Goal: Book appointment/travel/reservation

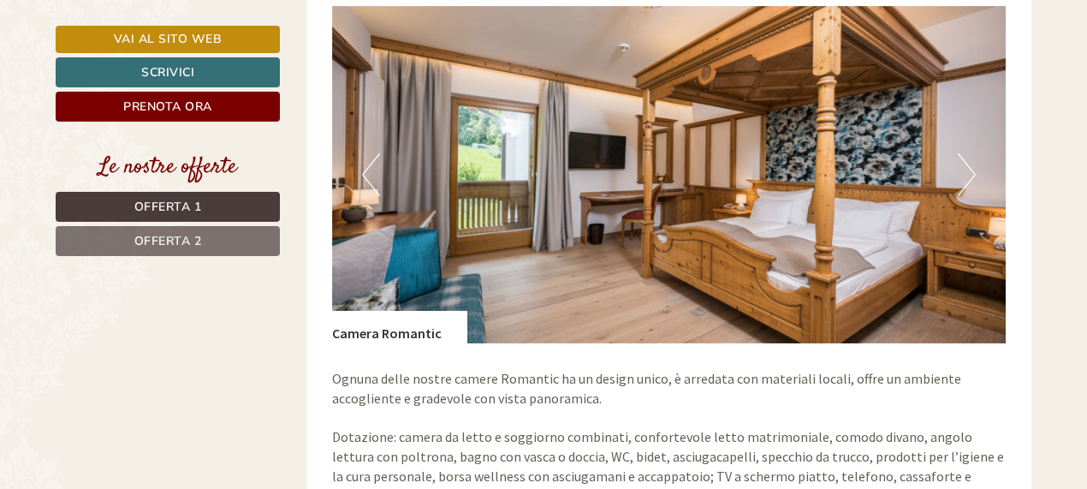
scroll to position [1279, 0]
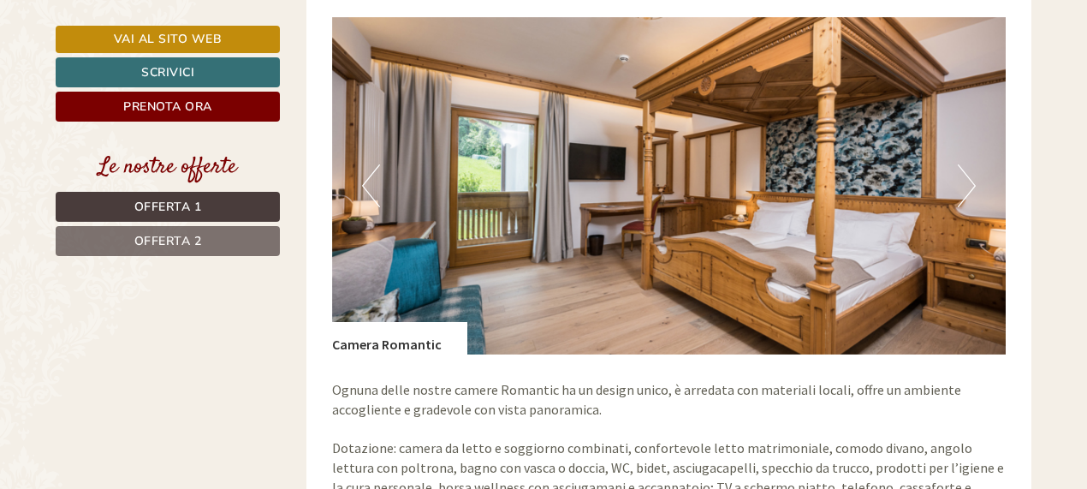
click at [964, 169] on button "Next" at bounding box center [967, 185] width 18 height 43
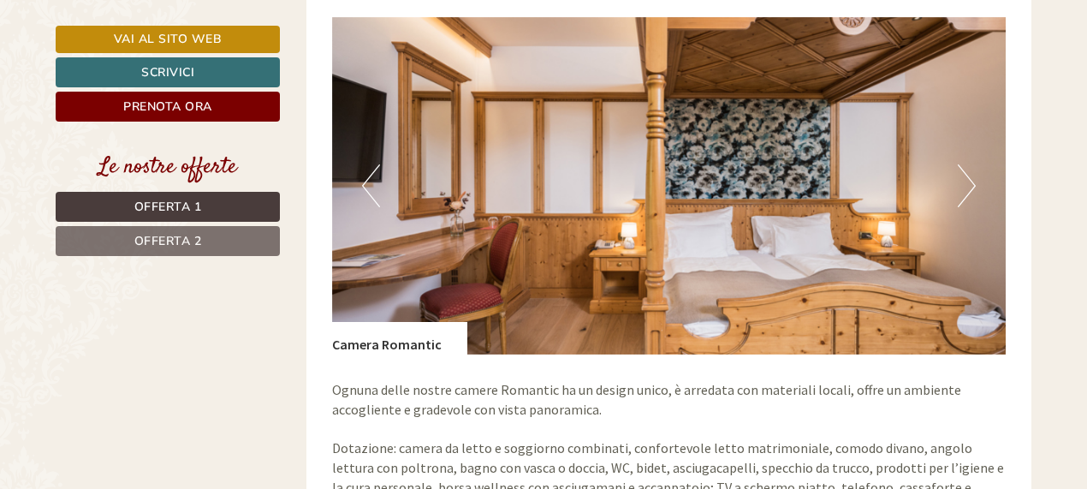
click at [964, 169] on button "Next" at bounding box center [967, 185] width 18 height 43
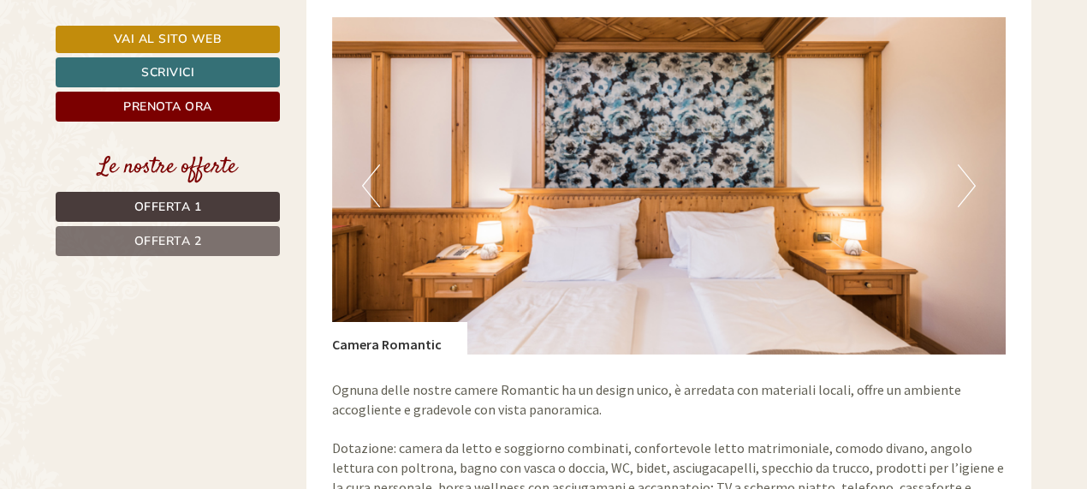
click at [964, 169] on button "Next" at bounding box center [967, 185] width 18 height 43
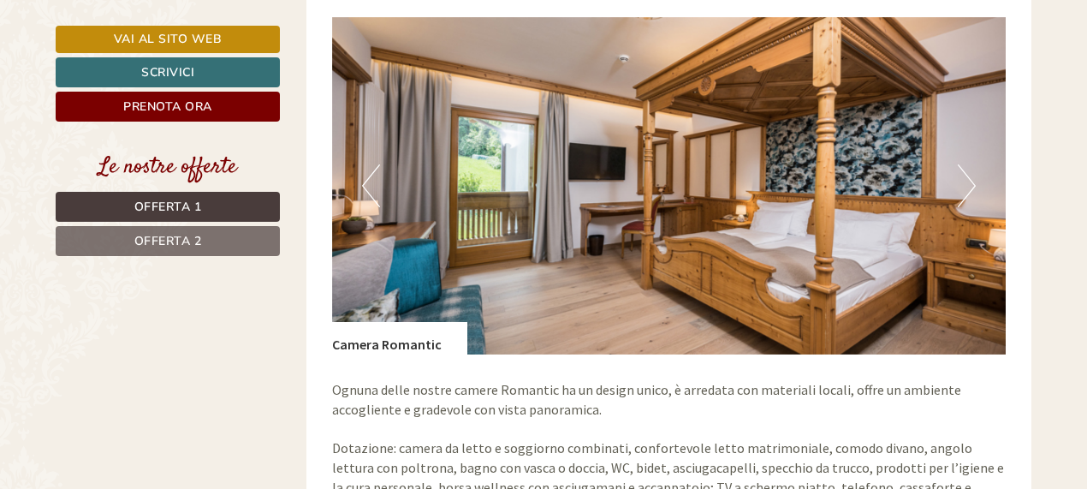
click at [964, 169] on button "Next" at bounding box center [967, 185] width 18 height 43
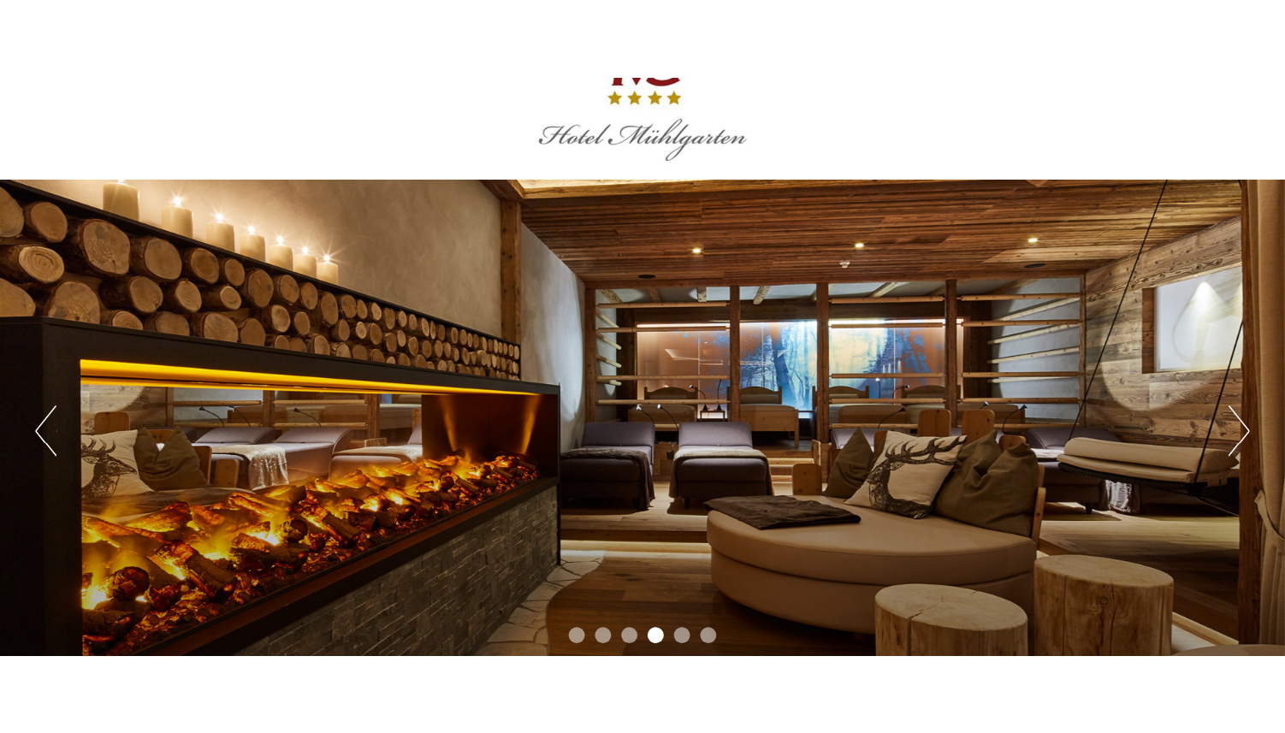
scroll to position [0, 0]
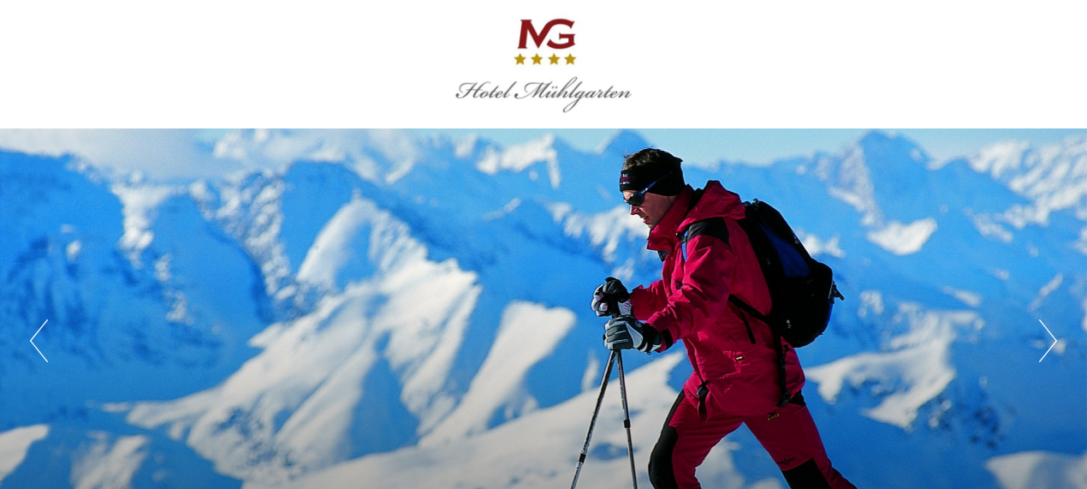
click at [554, 45] on div at bounding box center [543, 64] width 959 height 111
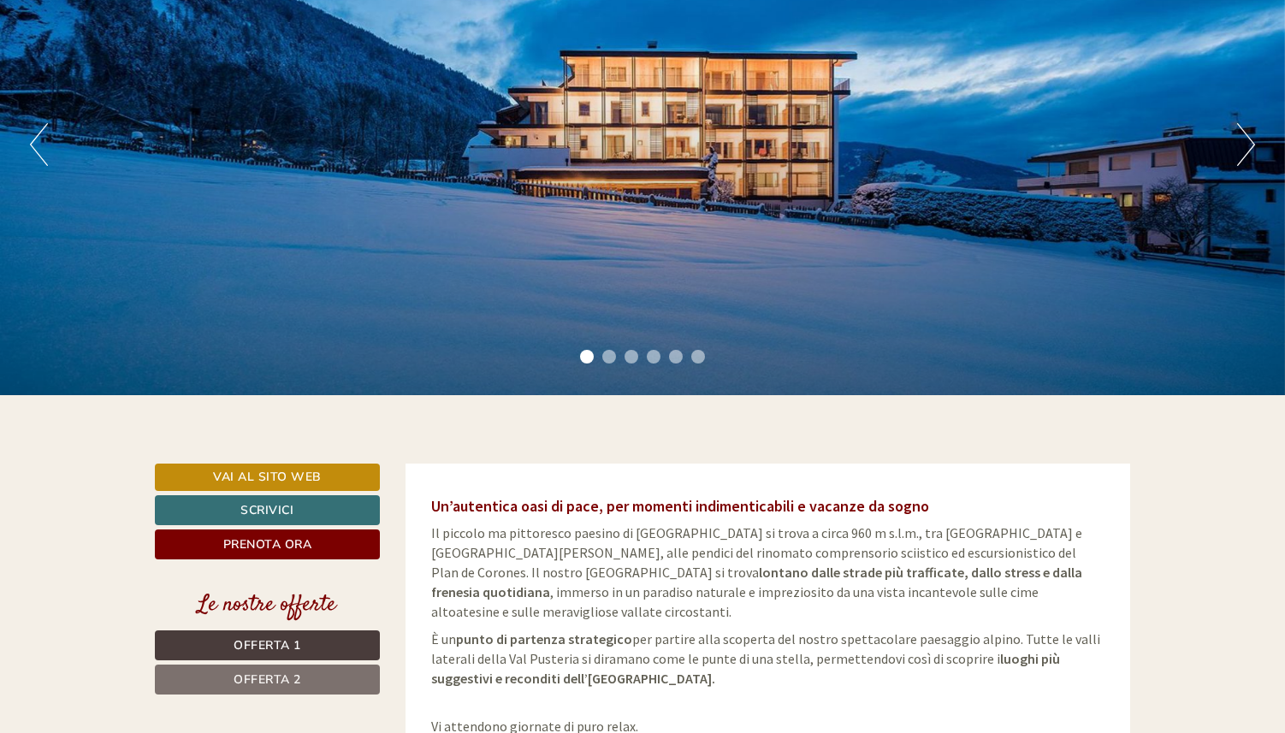
scroll to position [395, 0]
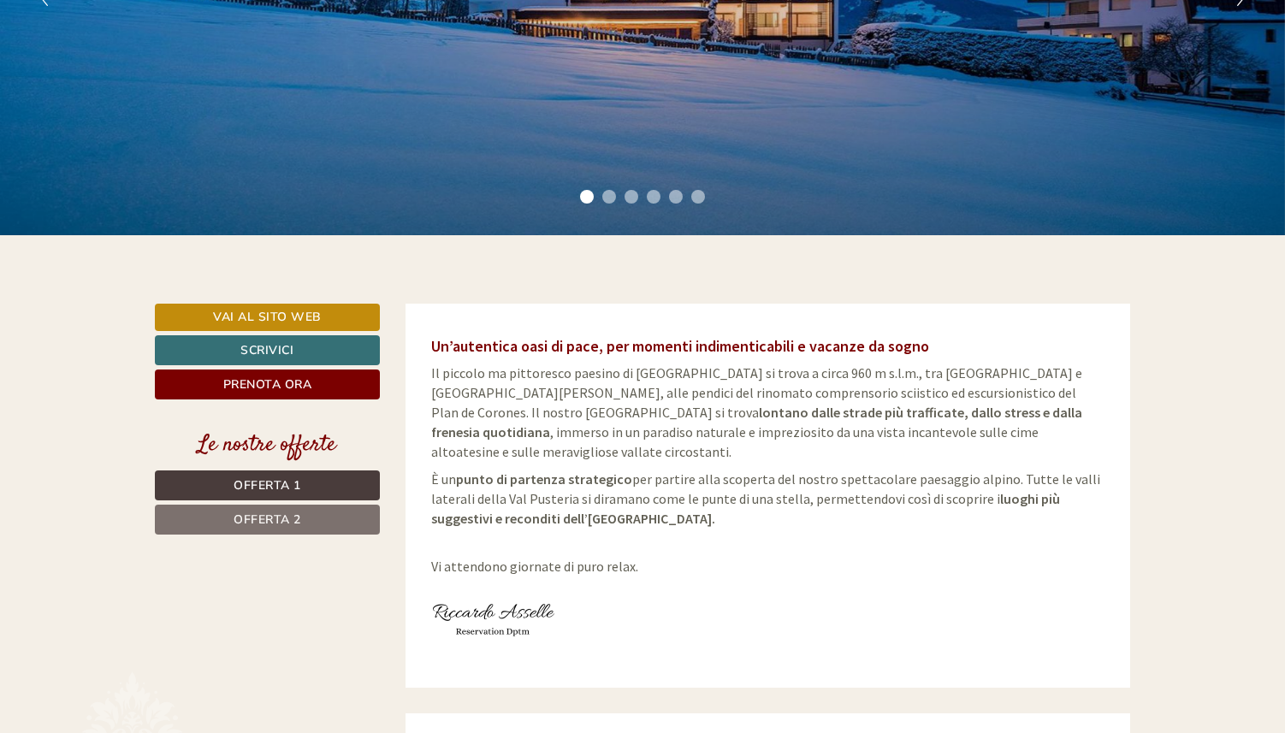
click at [311, 523] on link "Offerta 2" at bounding box center [267, 520] width 225 height 30
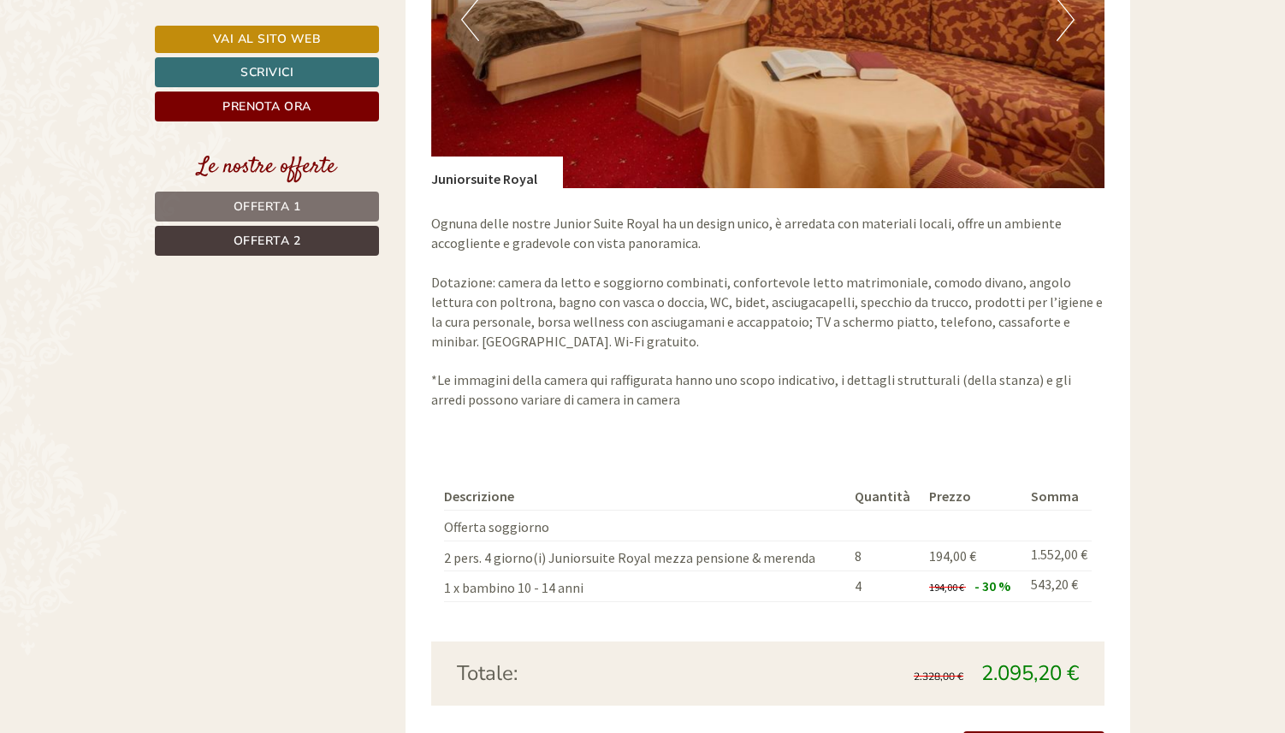
scroll to position [1529, 0]
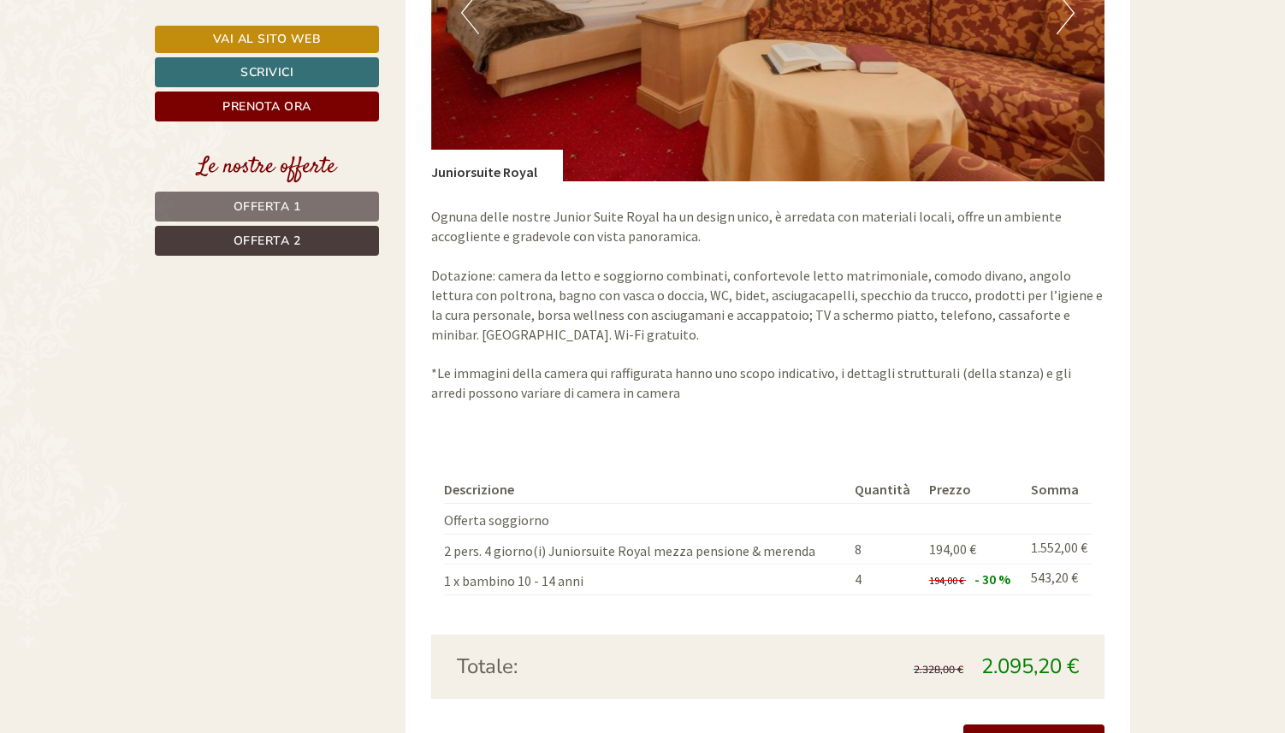
click at [292, 199] on span "Offerta 1" at bounding box center [268, 207] width 68 height 16
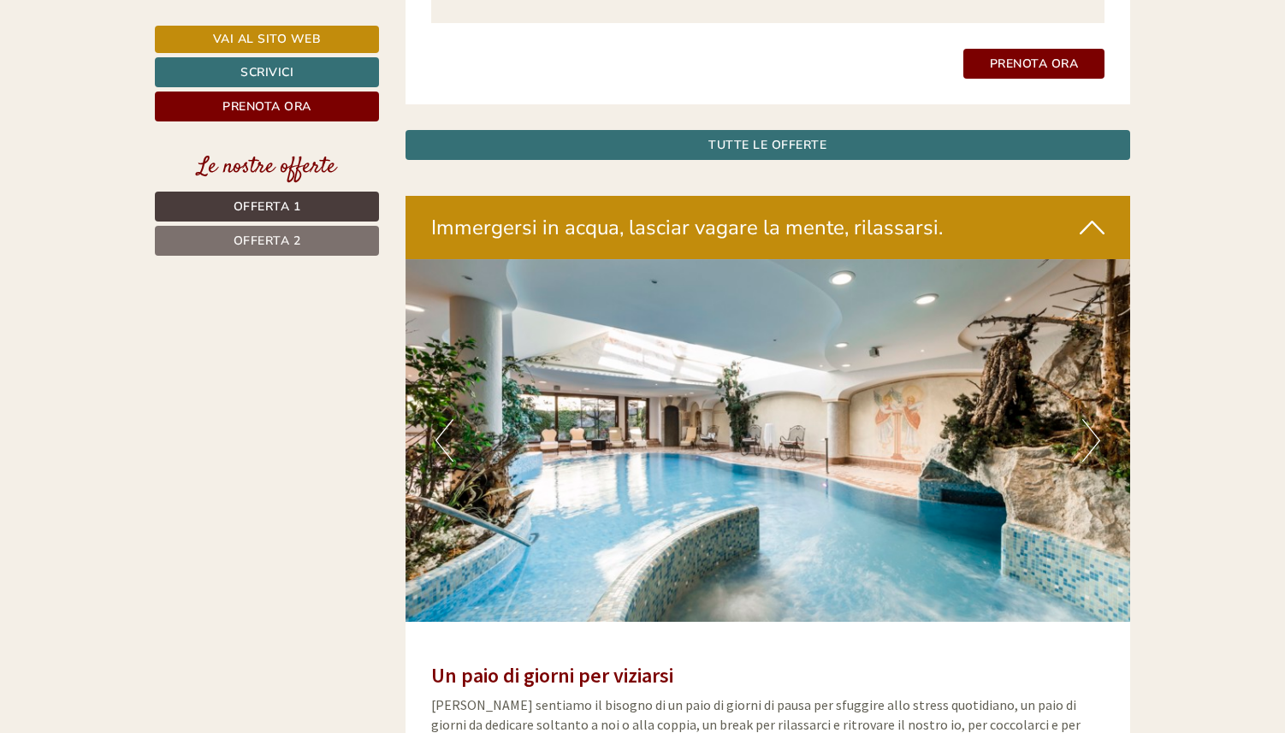
scroll to position [2118, 0]
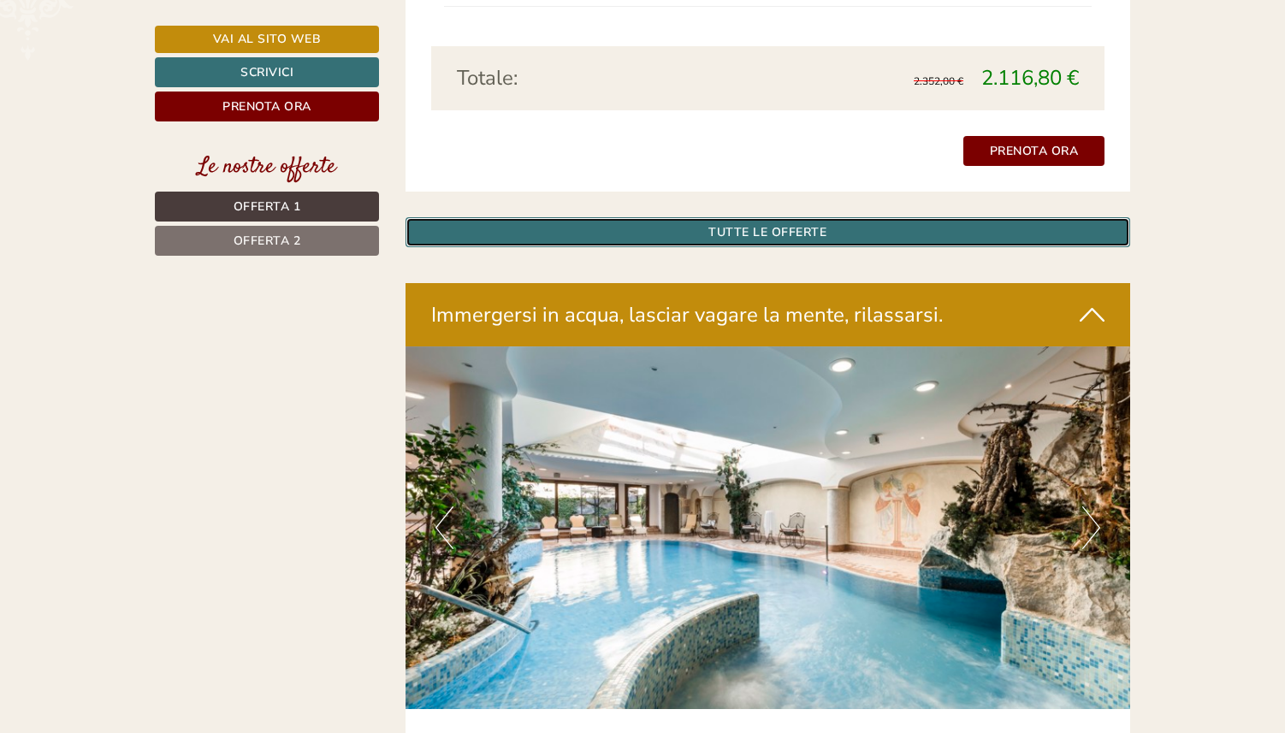
click at [808, 217] on link "TUTTE LE OFFERTE" at bounding box center [769, 232] width 726 height 30
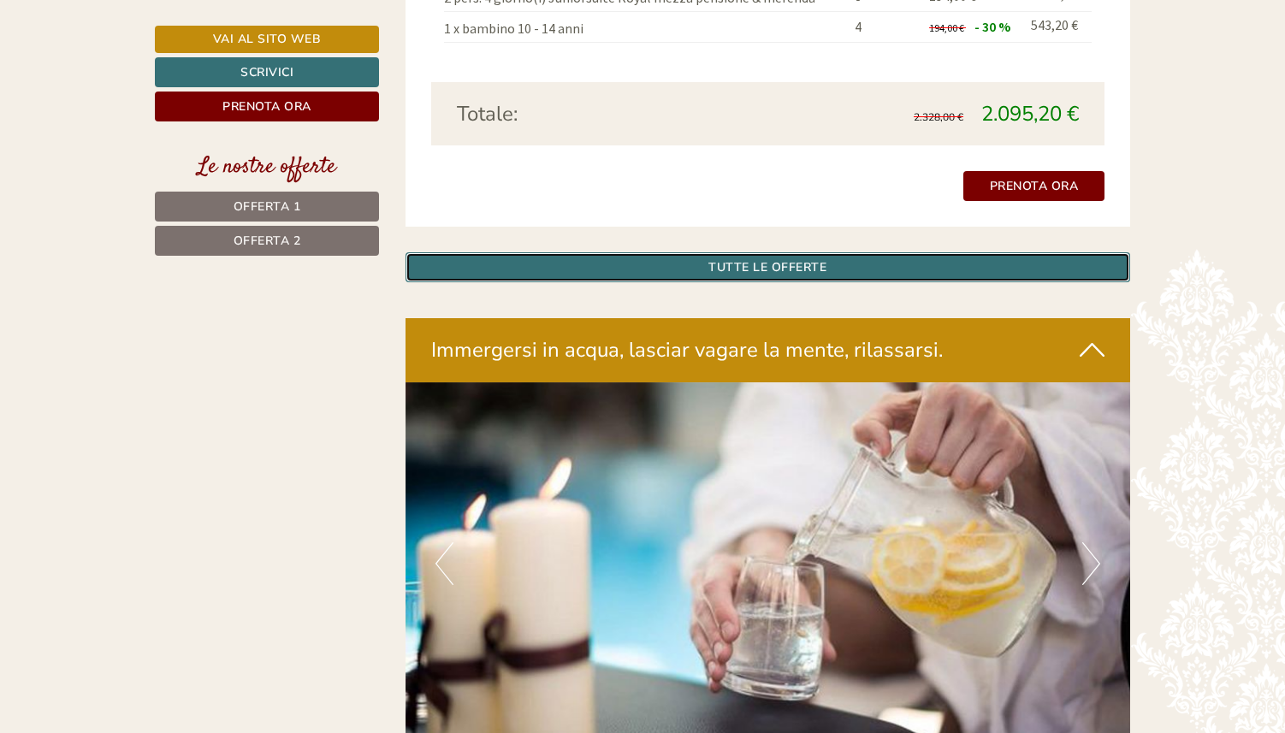
scroll to position [3310, 0]
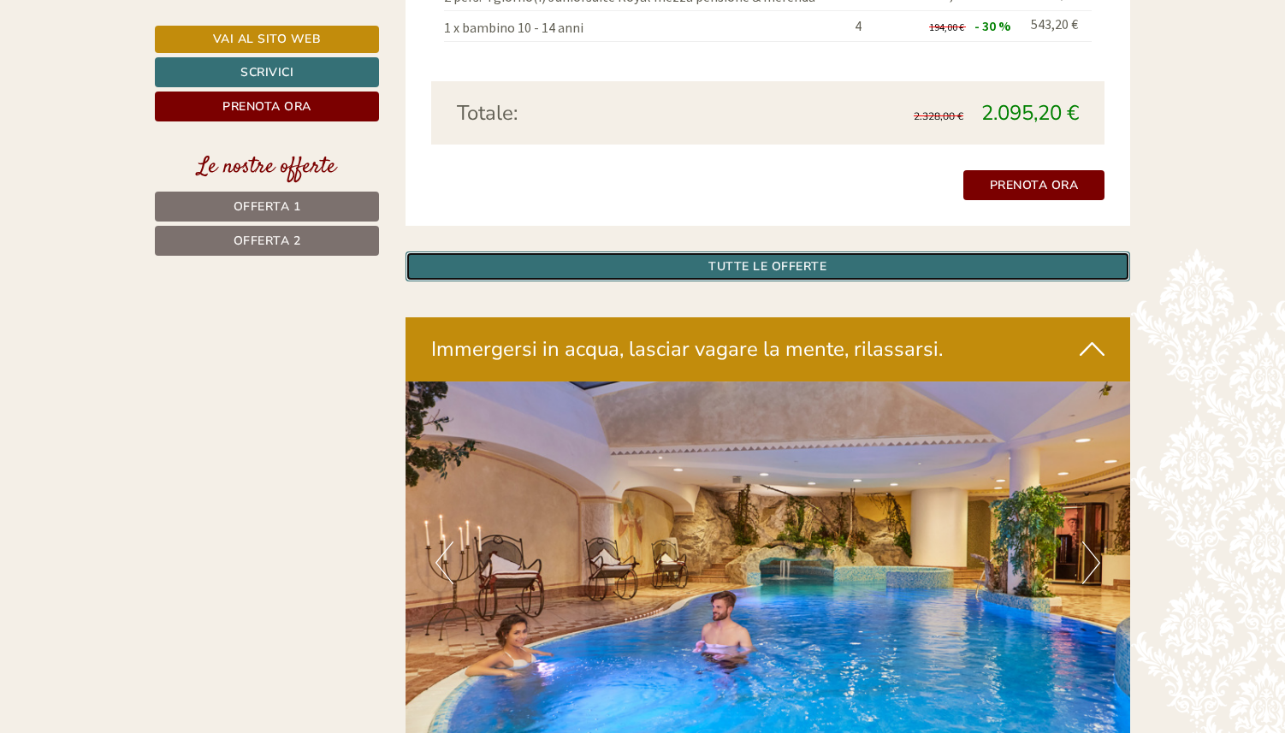
click at [825, 252] on link "TUTTE LE OFFERTE" at bounding box center [769, 267] width 726 height 30
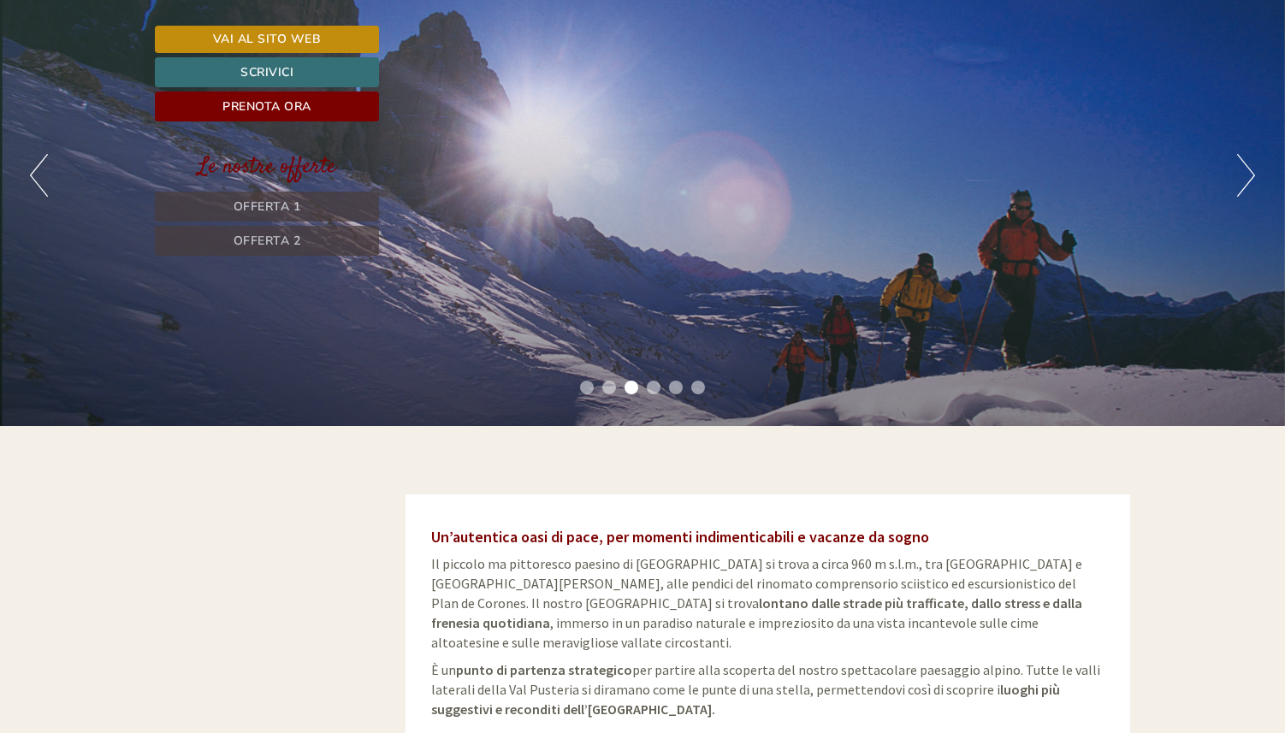
scroll to position [0, 0]
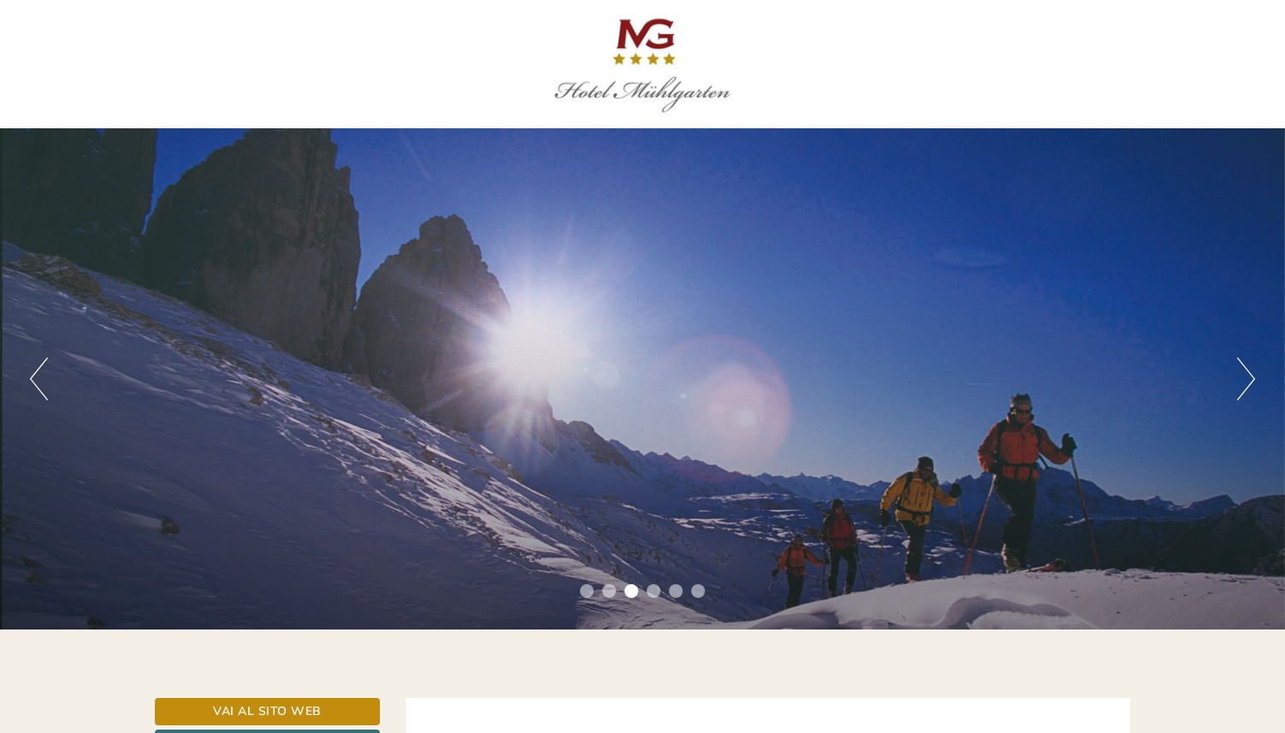
click at [637, 80] on div at bounding box center [642, 64] width 959 height 111
click at [646, 33] on div at bounding box center [642, 64] width 959 height 111
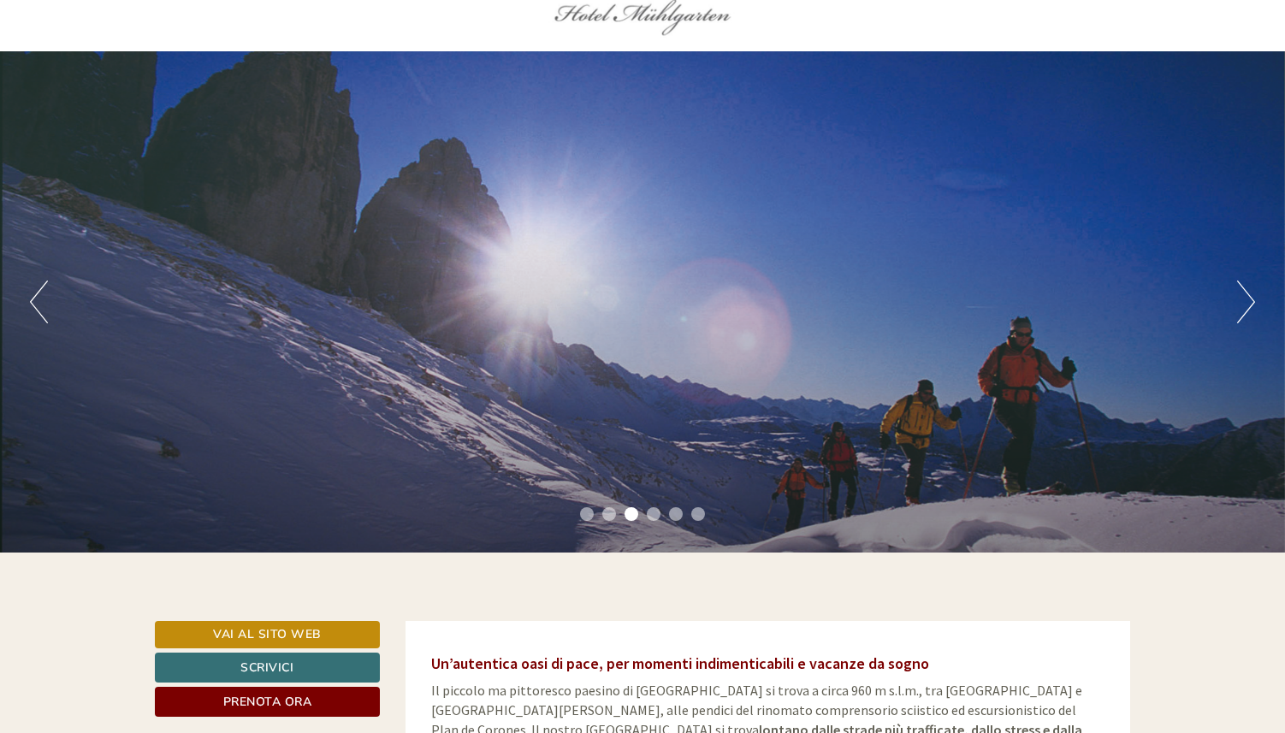
scroll to position [96, 0]
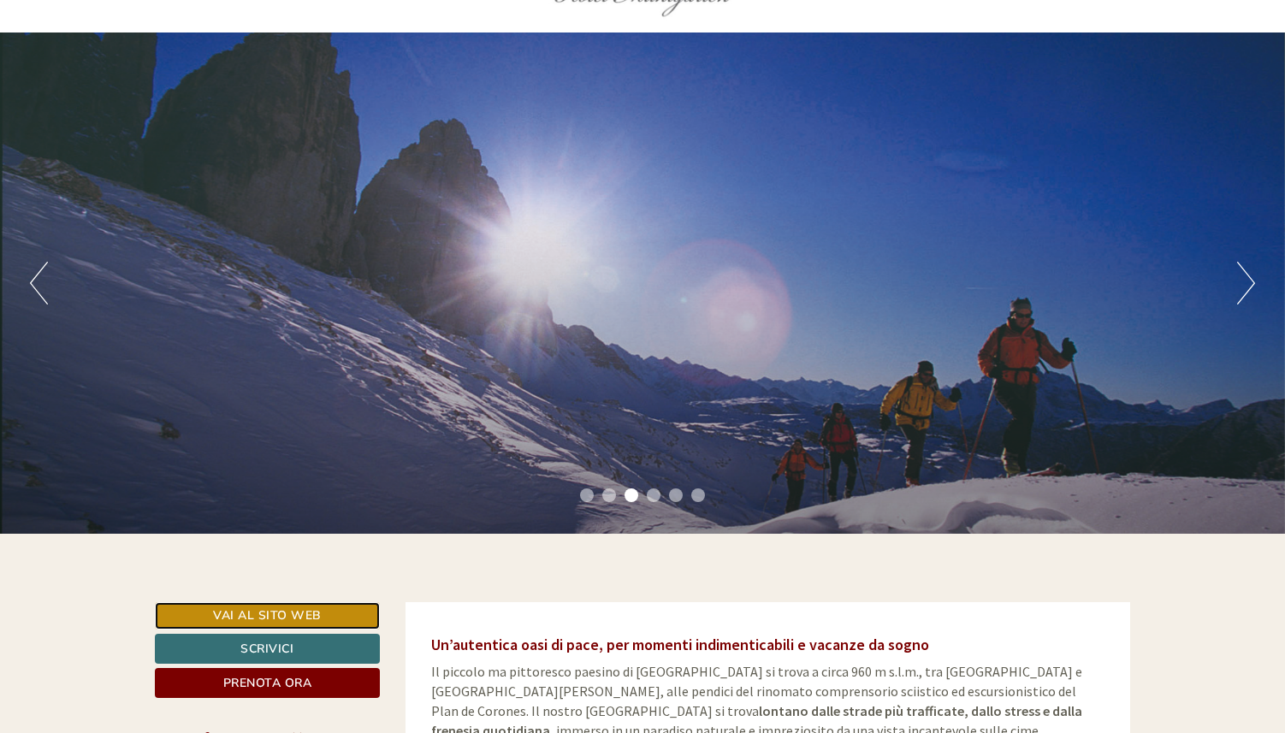
click at [285, 606] on link "Vai al sito web" at bounding box center [267, 616] width 225 height 27
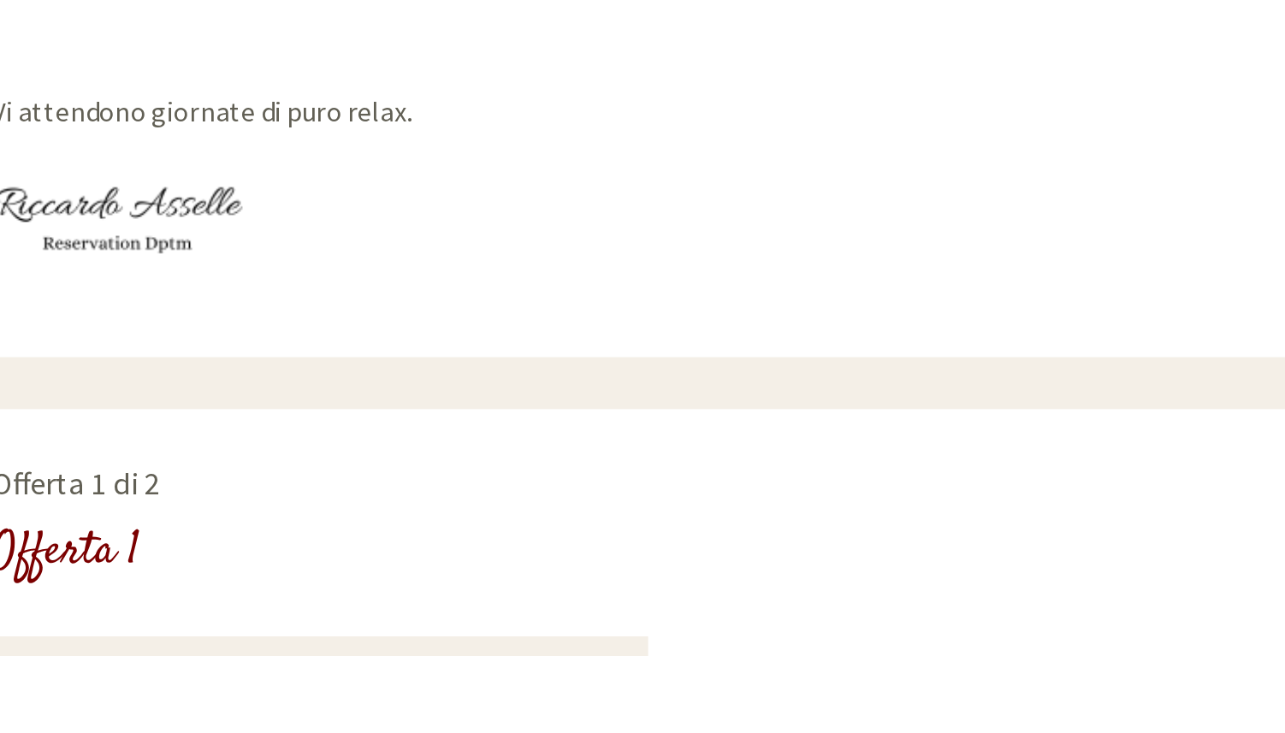
scroll to position [739, 0]
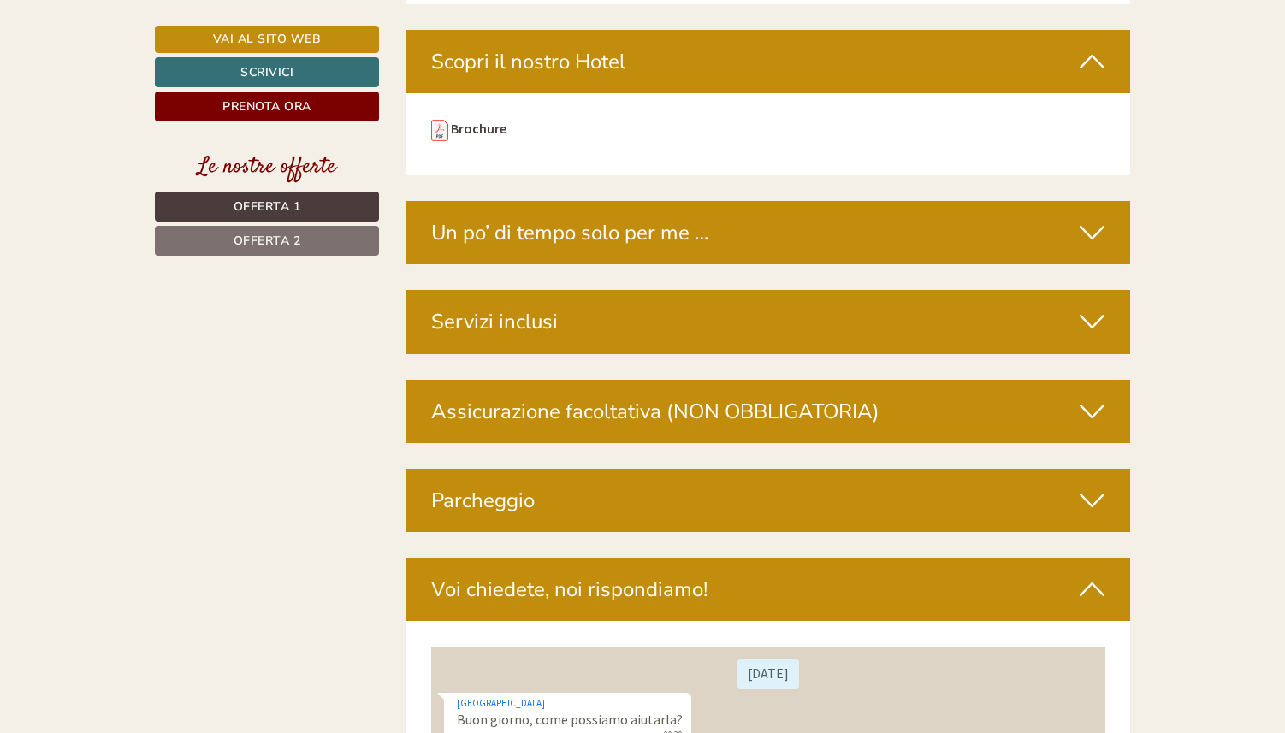
scroll to position [5025, 0]
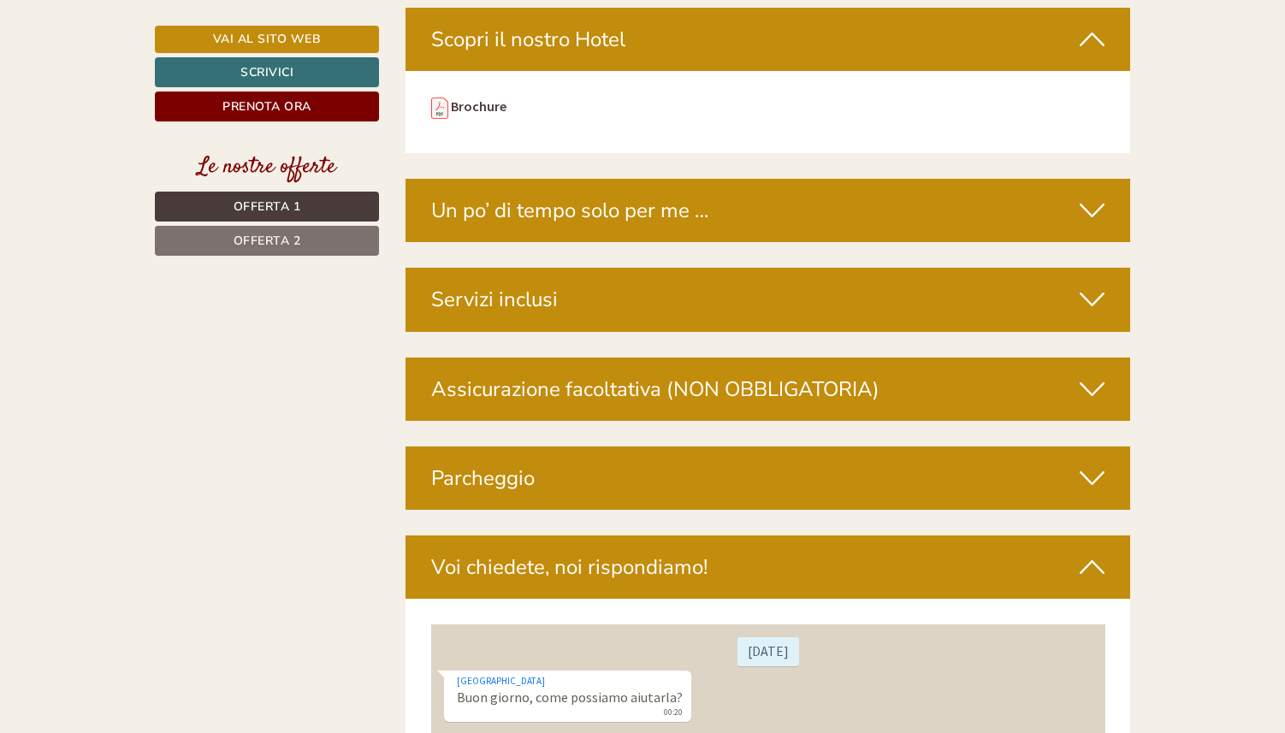
click at [619, 268] on div "Servizi inclusi" at bounding box center [769, 299] width 726 height 63
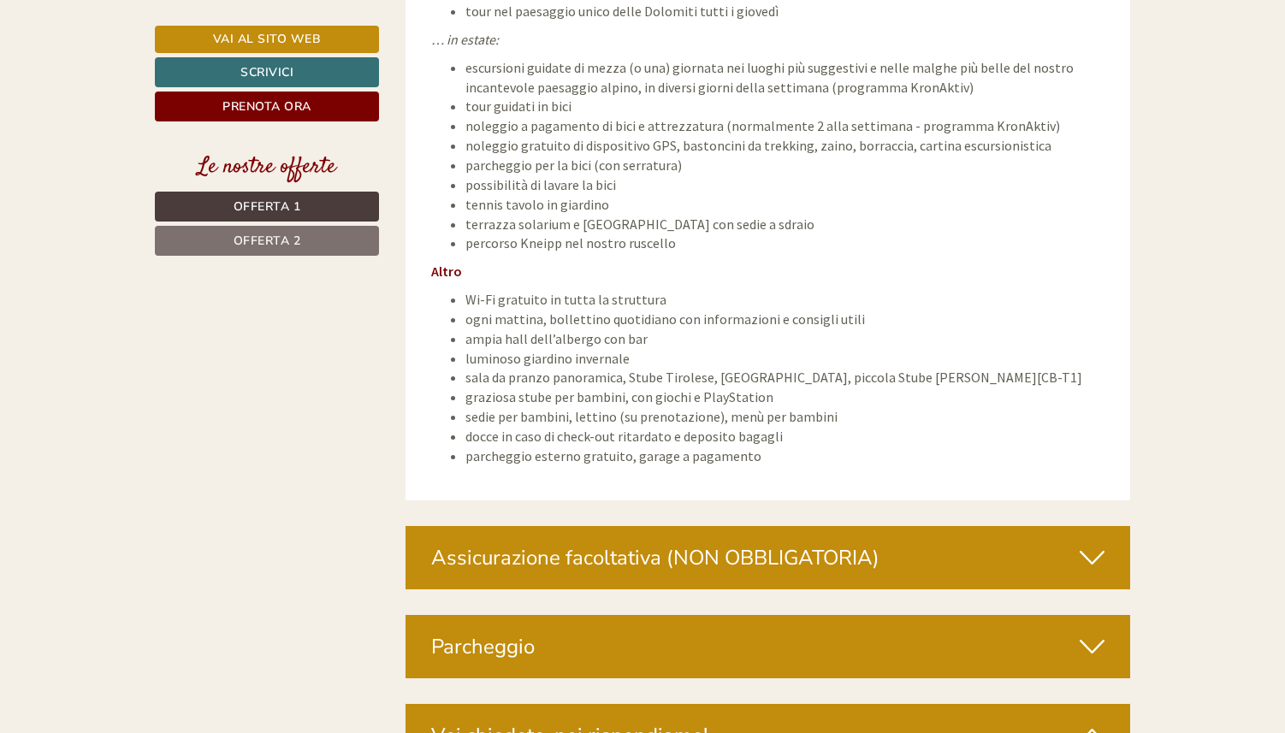
scroll to position [6482, 0]
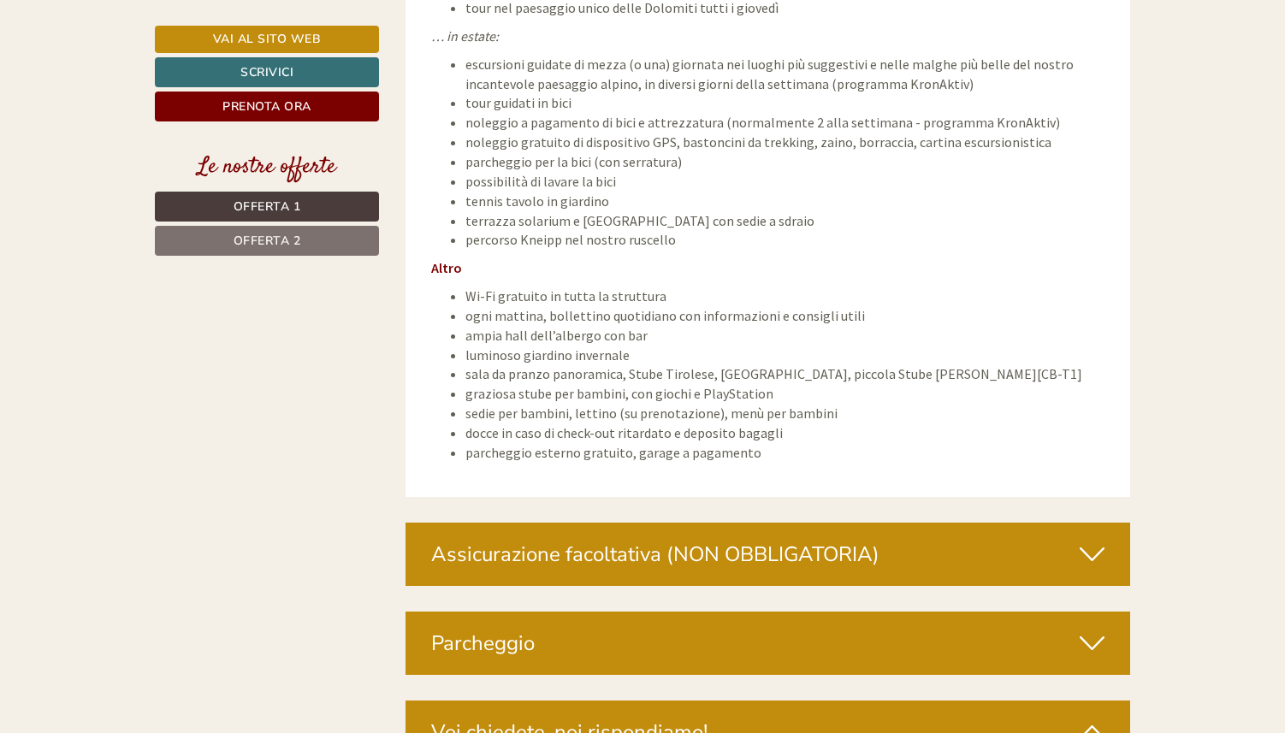
click at [633, 523] on div "Assicurazione facoltativa (NON OBBLIGATORIA)" at bounding box center [769, 554] width 726 height 63
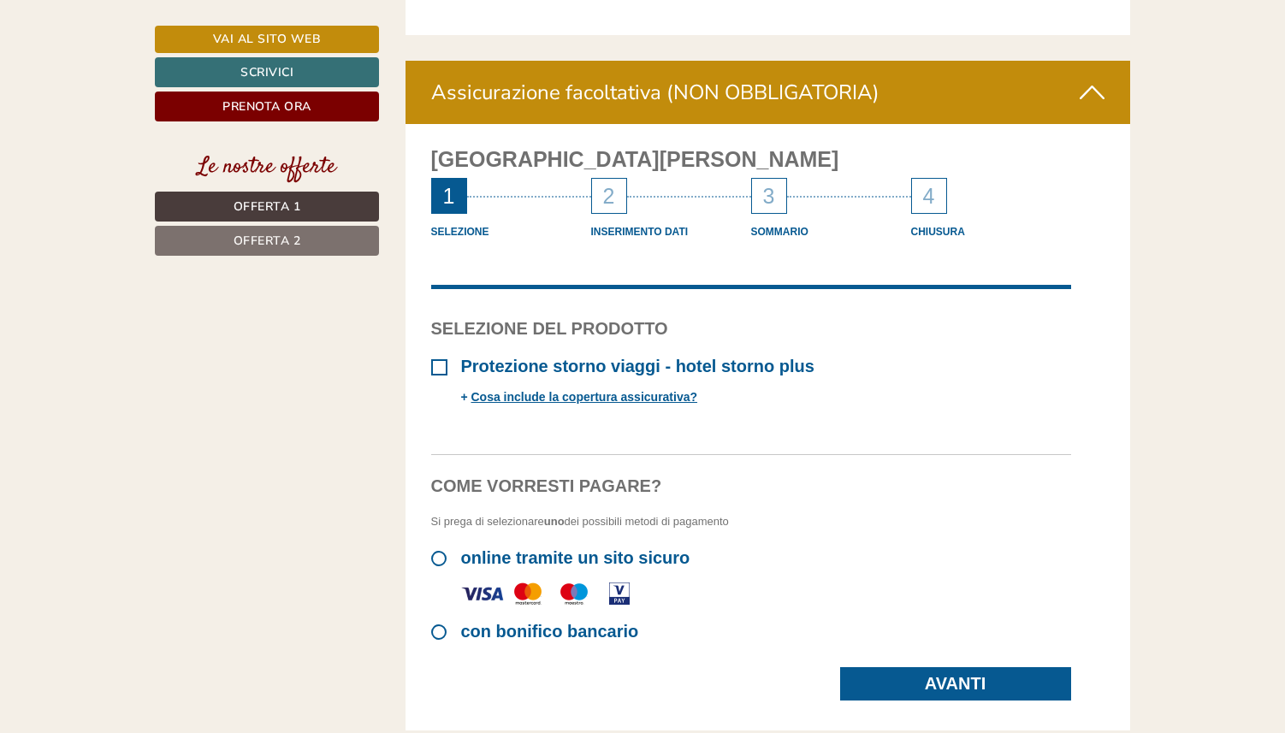
scroll to position [6942, 0]
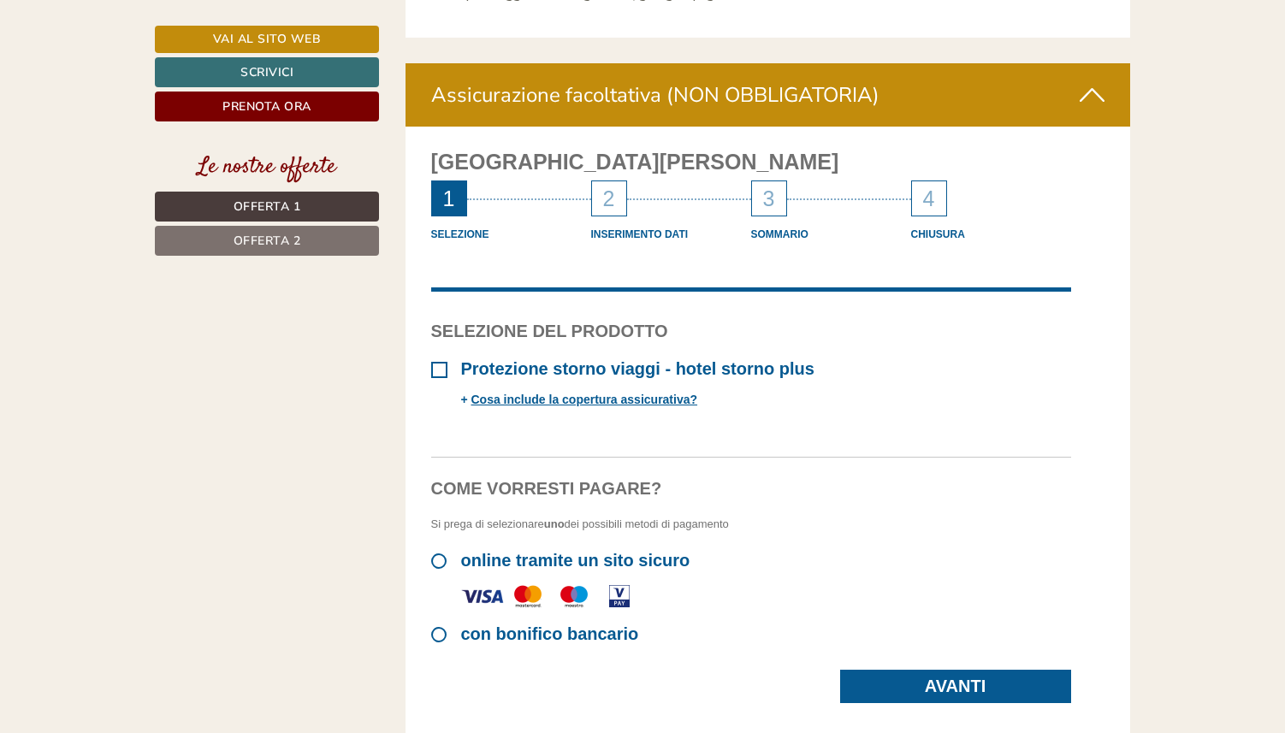
click at [632, 551] on span "online tramite un sito sicuro" at bounding box center [560, 561] width 259 height 20
click at [921, 670] on link "Avanti" at bounding box center [955, 686] width 231 height 33
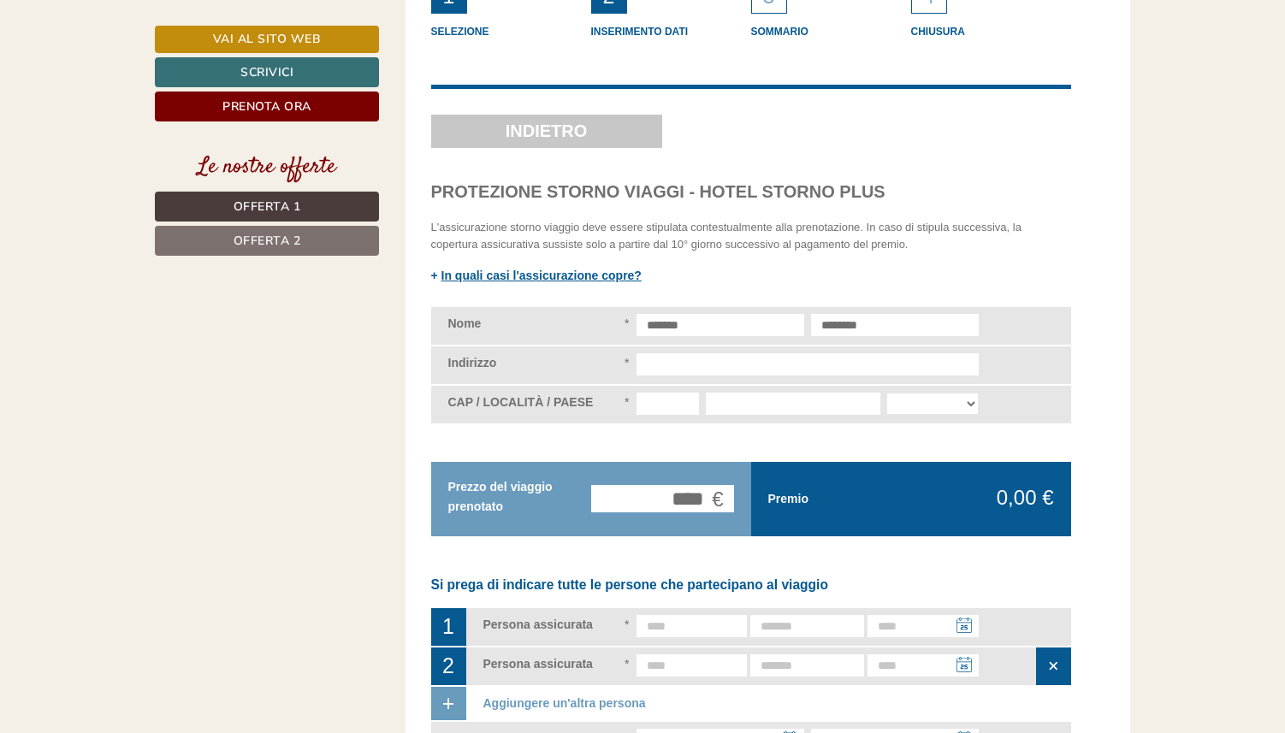
scroll to position [7195, 0]
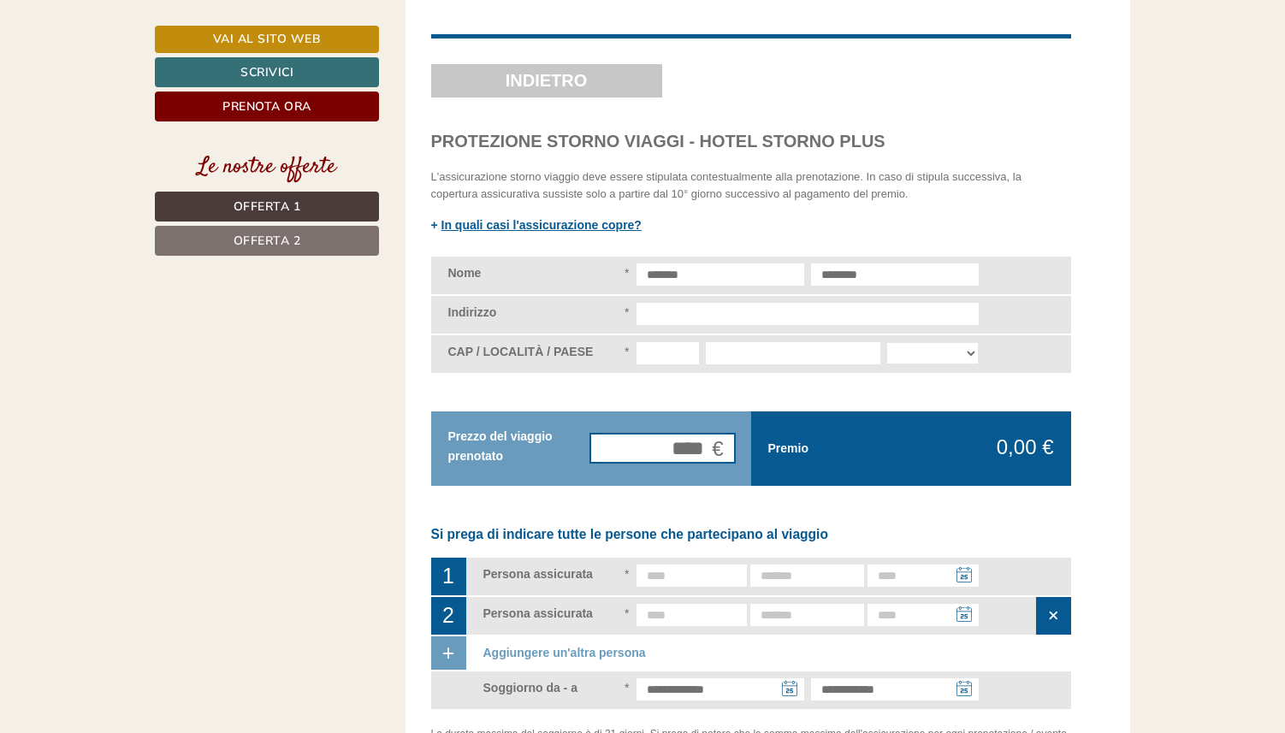
click at [673, 435] on input "****" at bounding box center [662, 448] width 143 height 27
click at [733, 426] on div "**********" at bounding box center [751, 483] width 640 height 453
type input "********"
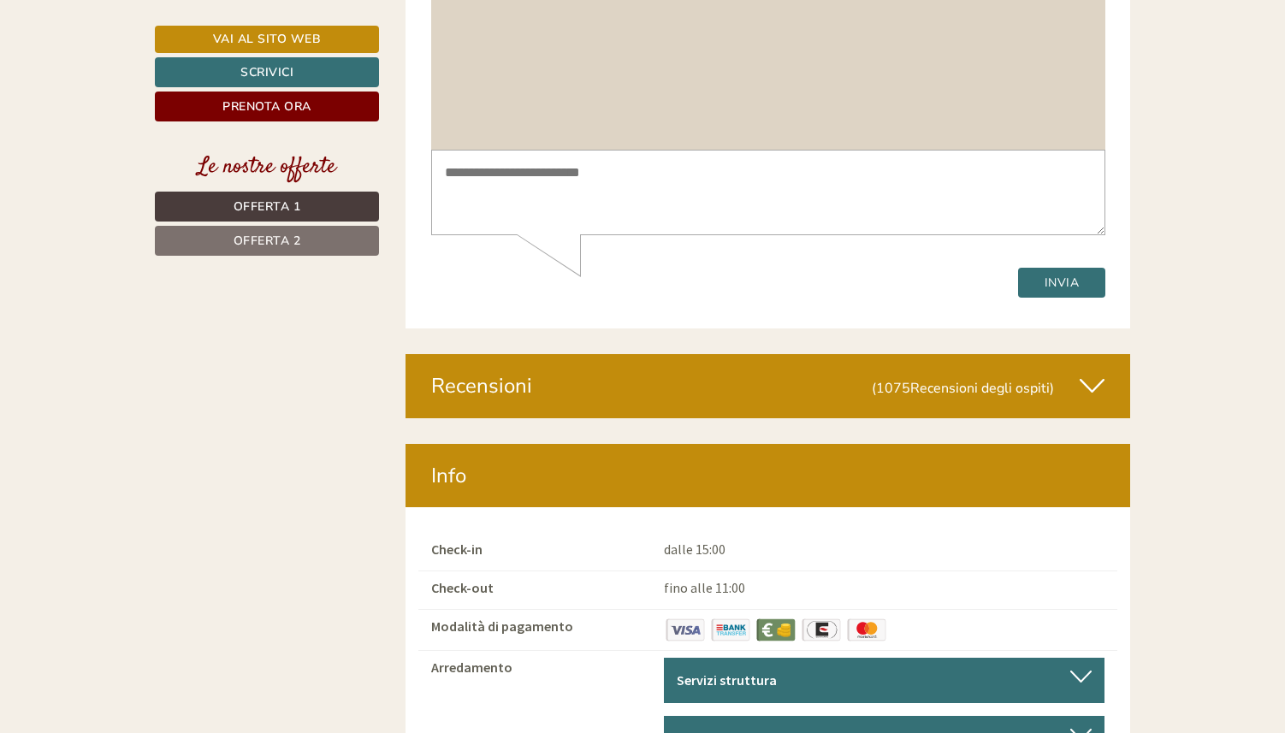
scroll to position [9430, 0]
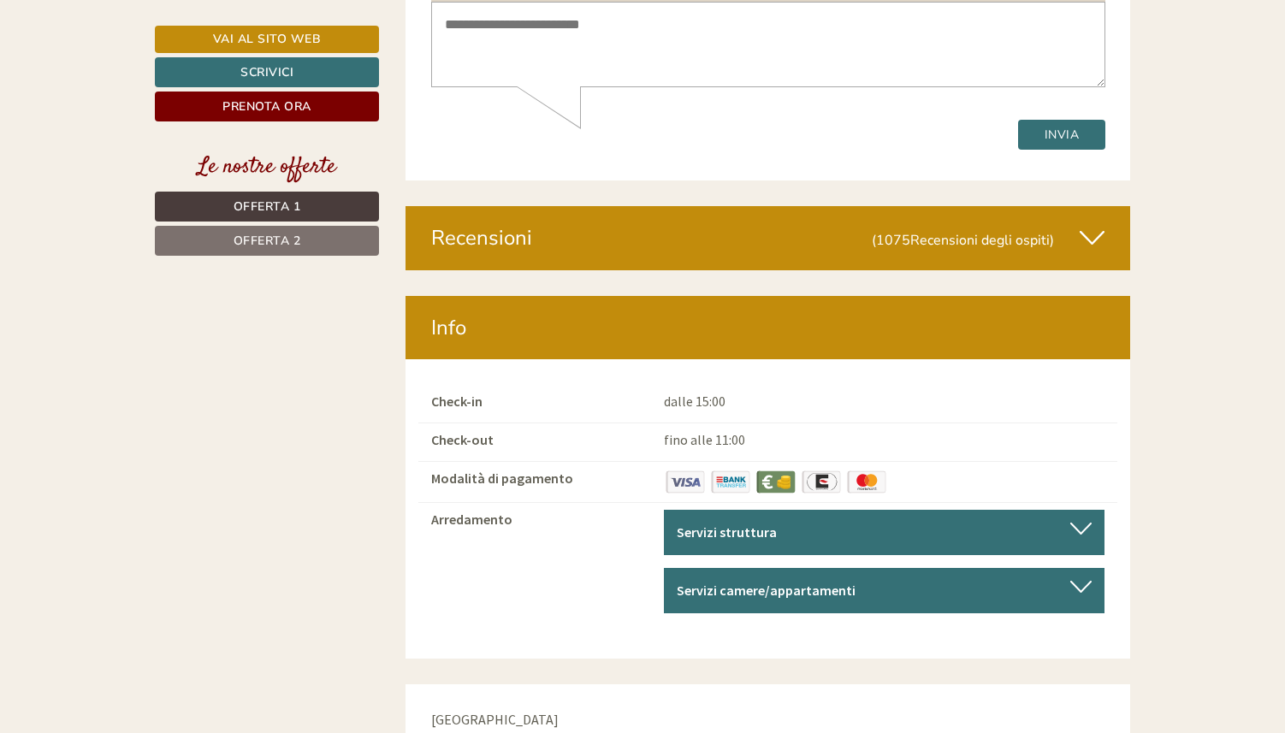
click at [698, 206] on div "Recensioni (1075 Recensioni degli ospiti )" at bounding box center [769, 237] width 726 height 63
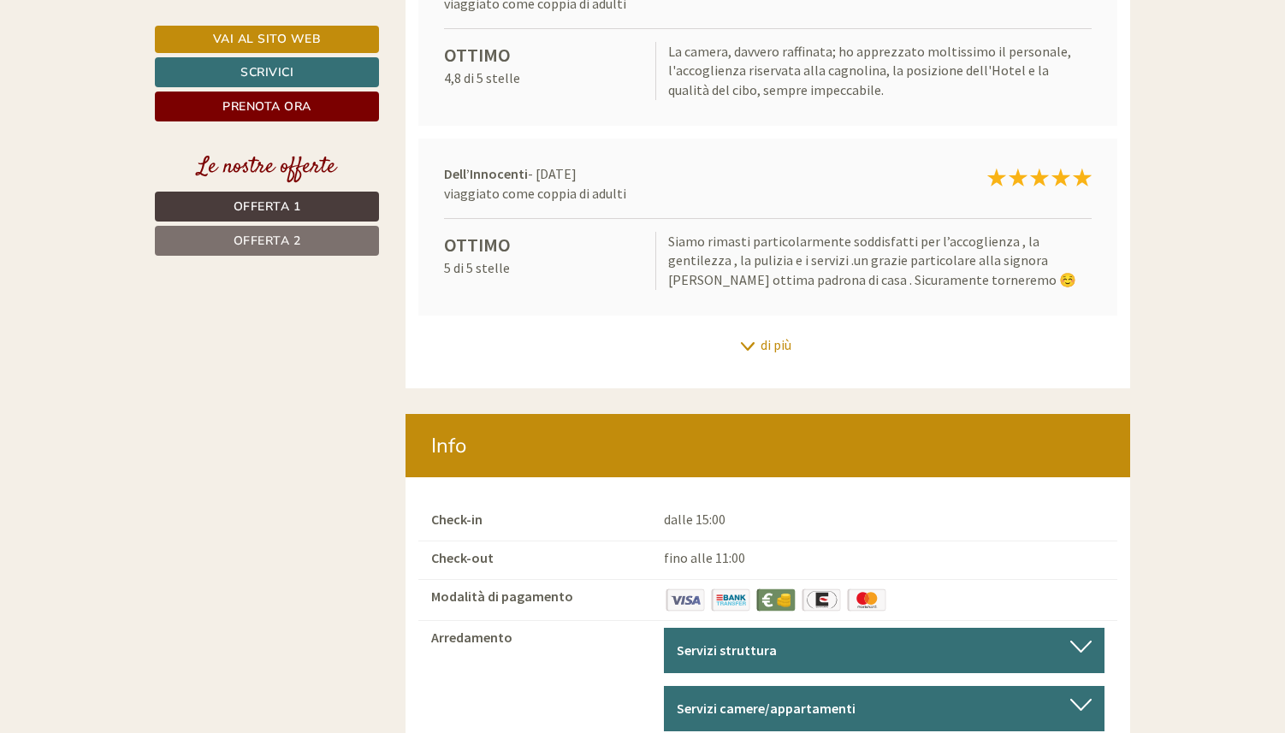
scroll to position [9929, 0]
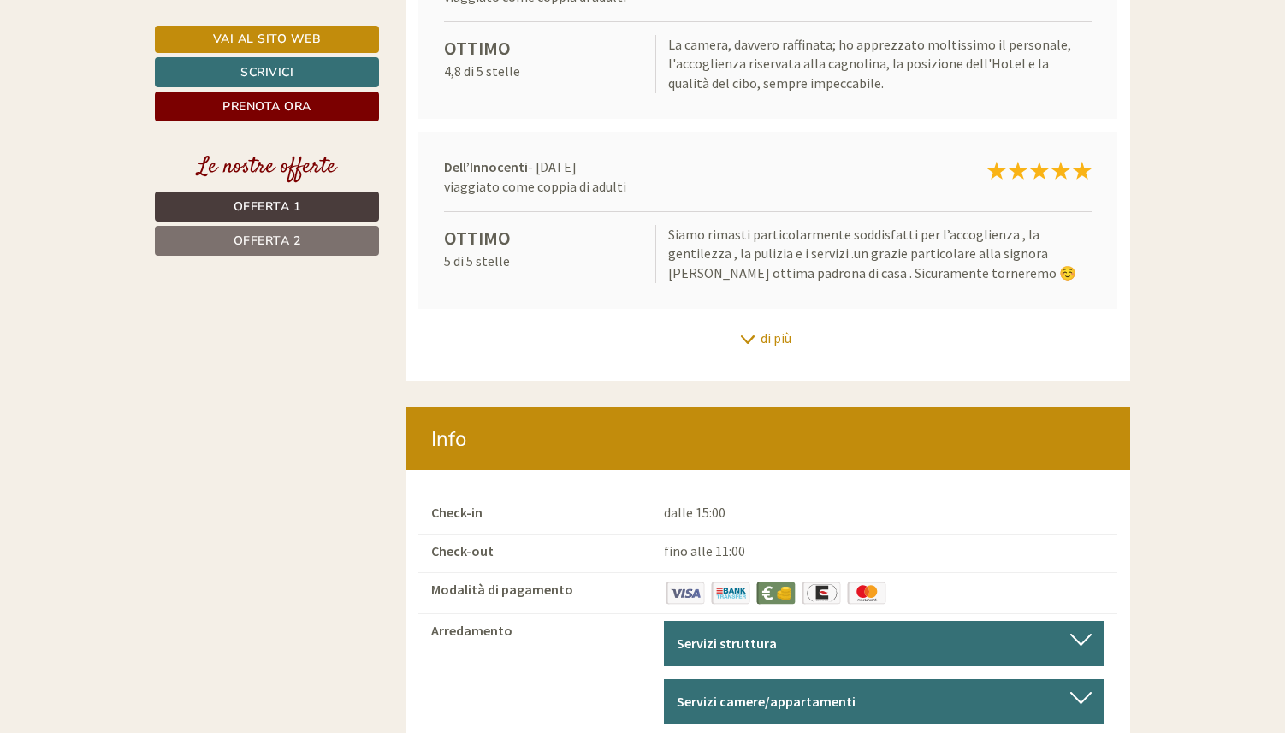
click at [775, 322] on div "di più" at bounding box center [769, 338] width 726 height 33
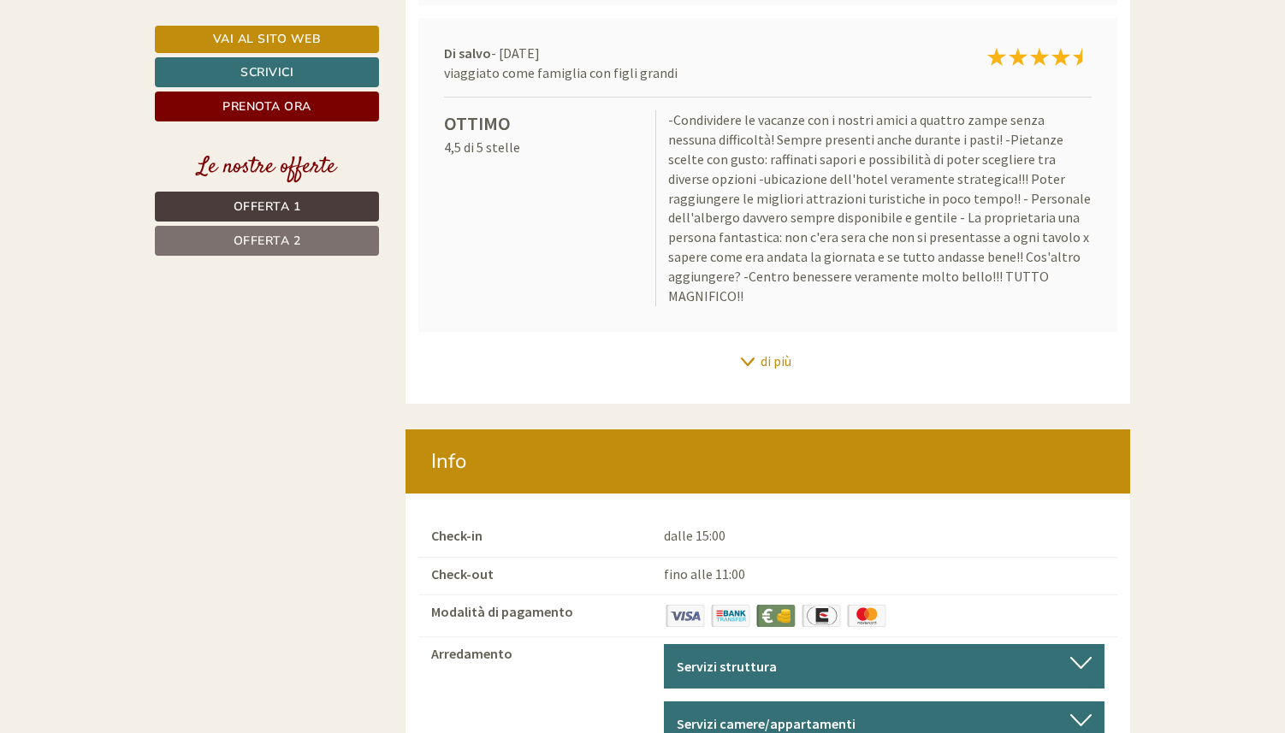
scroll to position [10412, 0]
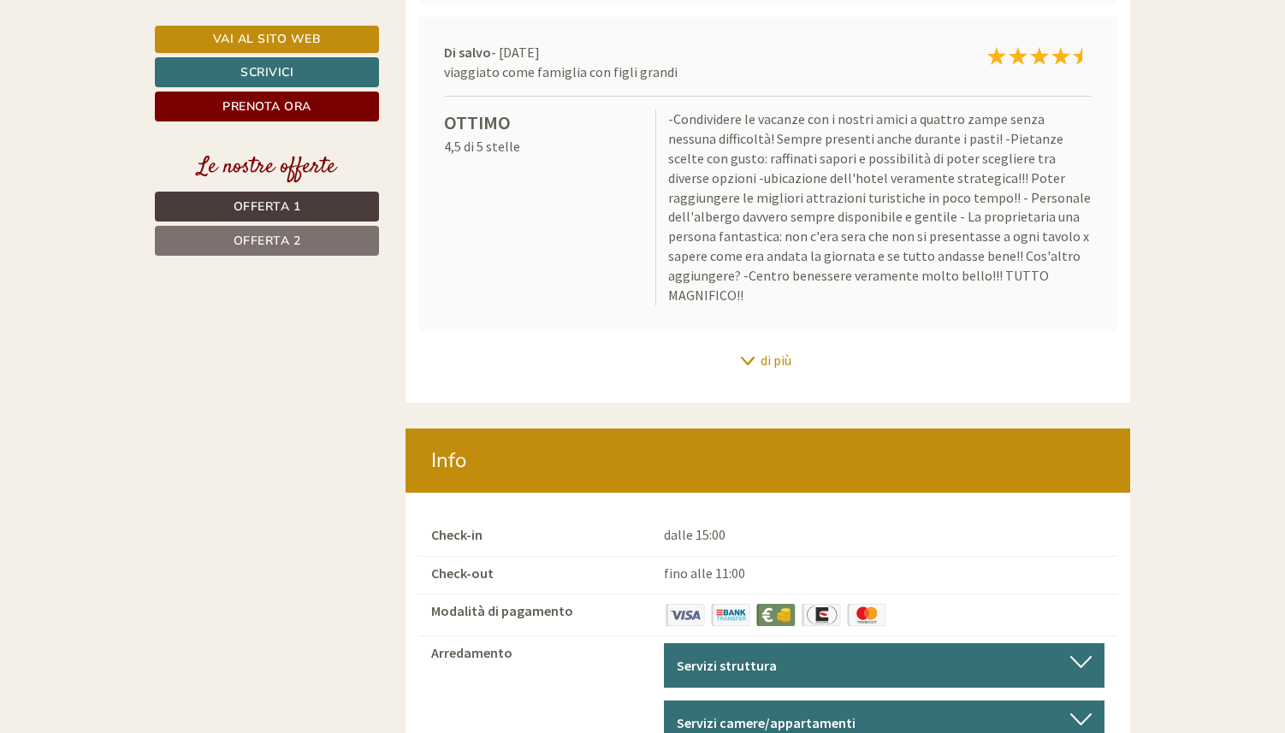
click at [781, 344] on div "di più" at bounding box center [769, 360] width 726 height 33
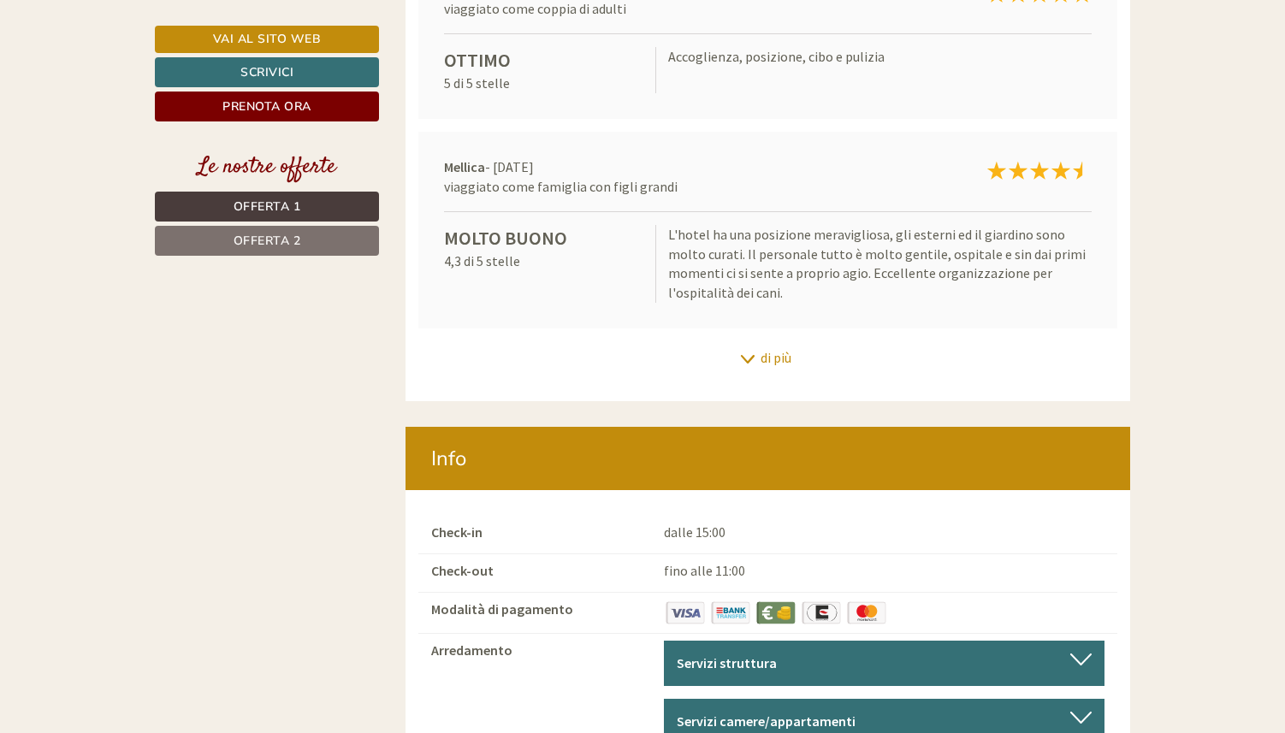
scroll to position [10867, 0]
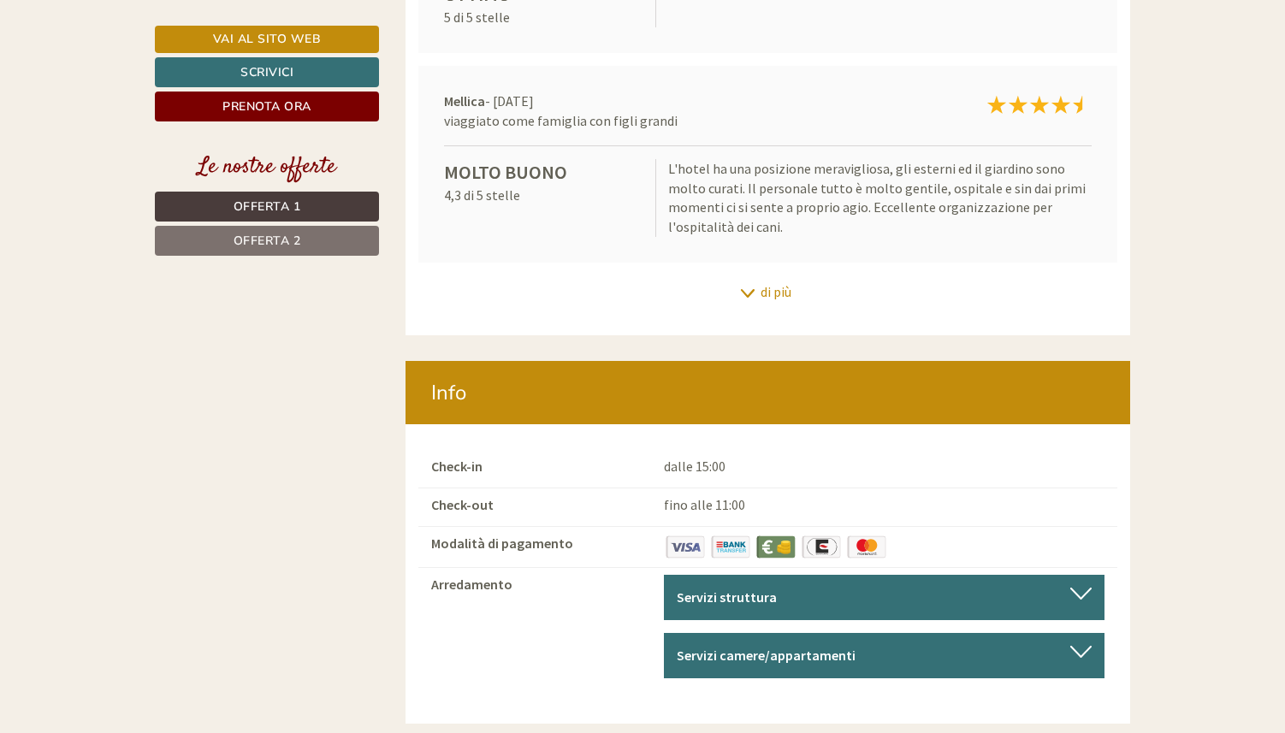
click at [778, 276] on div "di più" at bounding box center [769, 292] width 726 height 33
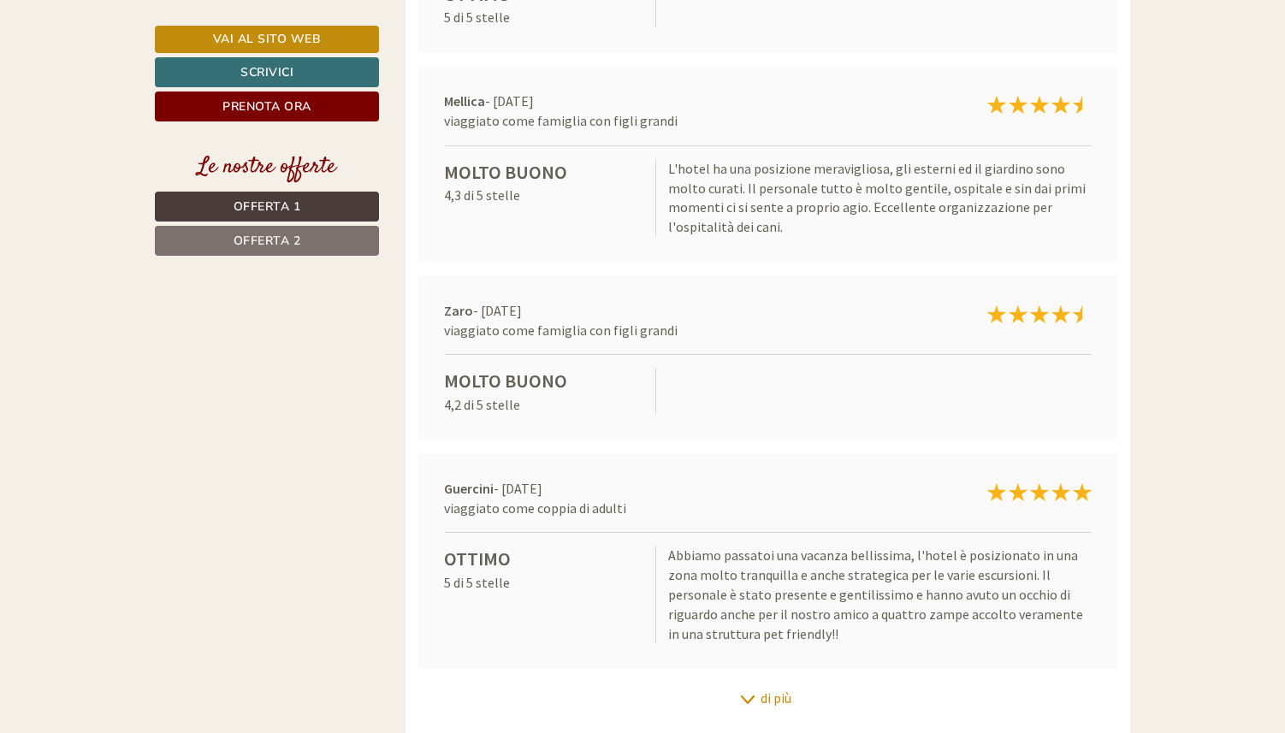
click at [766, 682] on div "di più" at bounding box center [769, 698] width 726 height 33
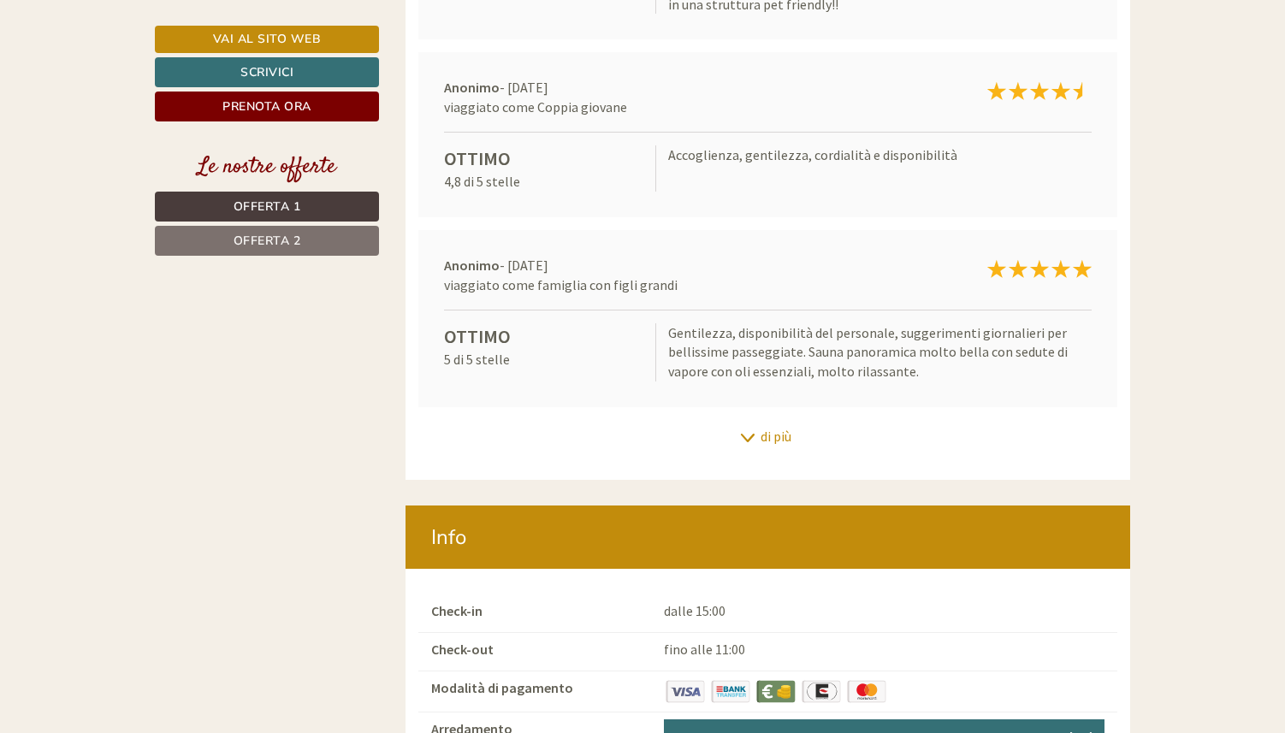
scroll to position [11511, 0]
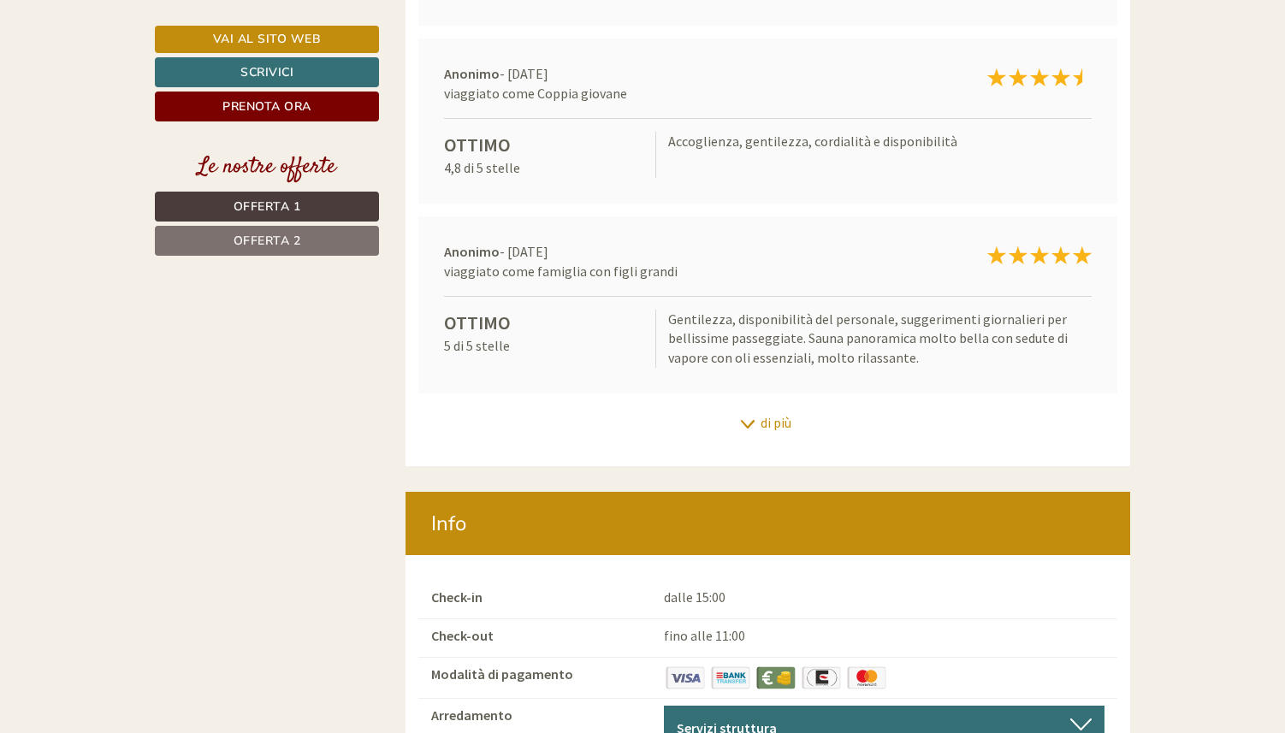
click at [751, 407] on div "di più" at bounding box center [769, 423] width 726 height 33
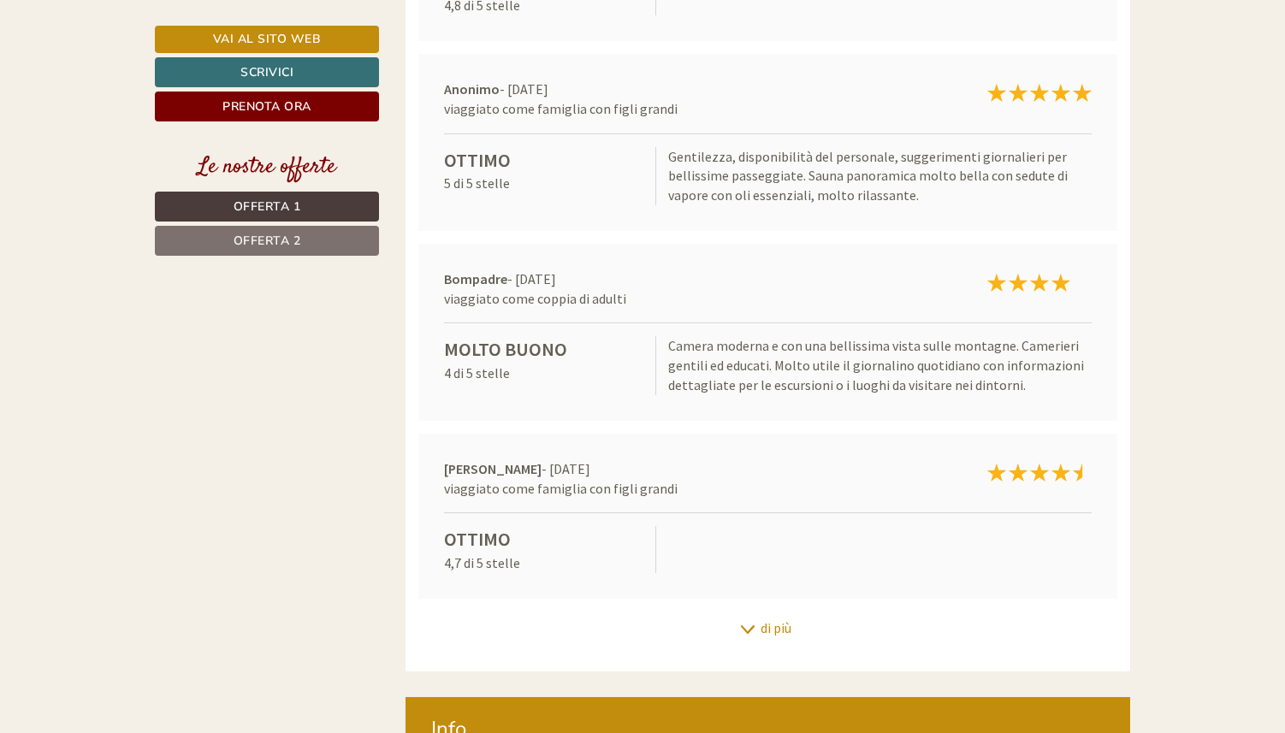
scroll to position [11778, 0]
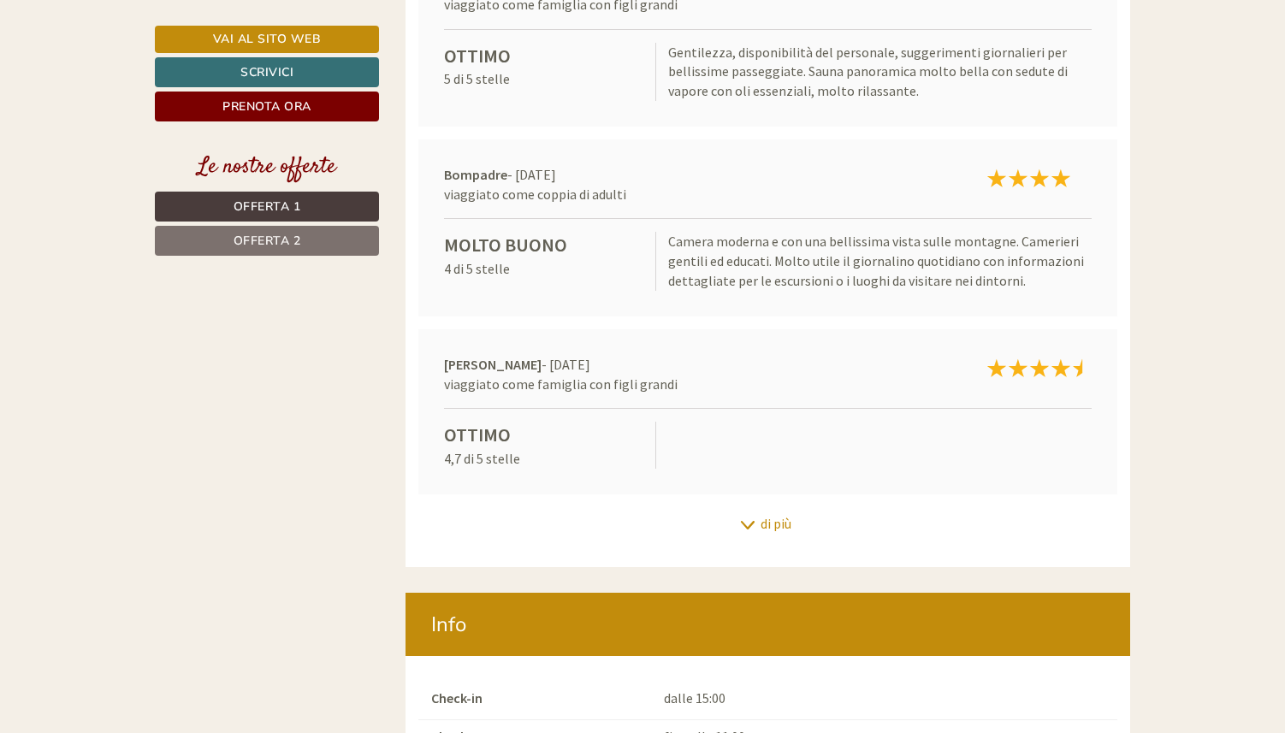
click at [759, 508] on div "di più" at bounding box center [769, 524] width 726 height 33
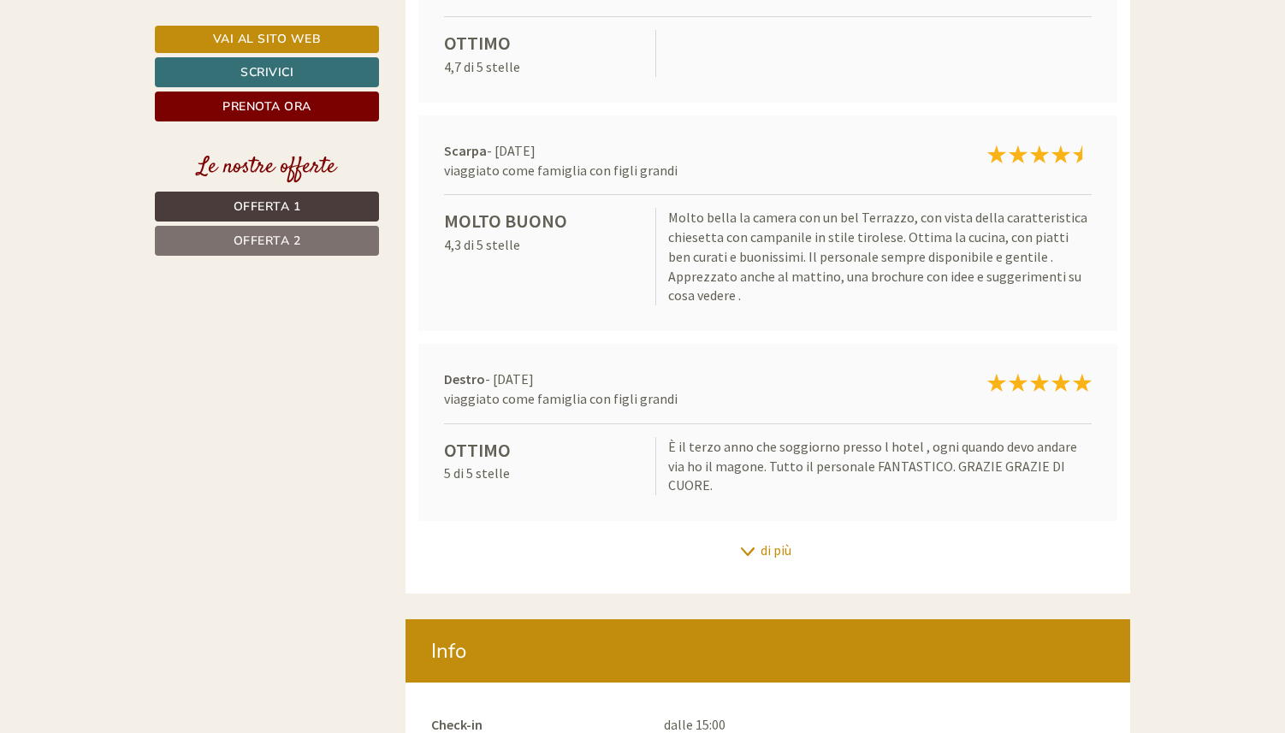
scroll to position [12250, 0]
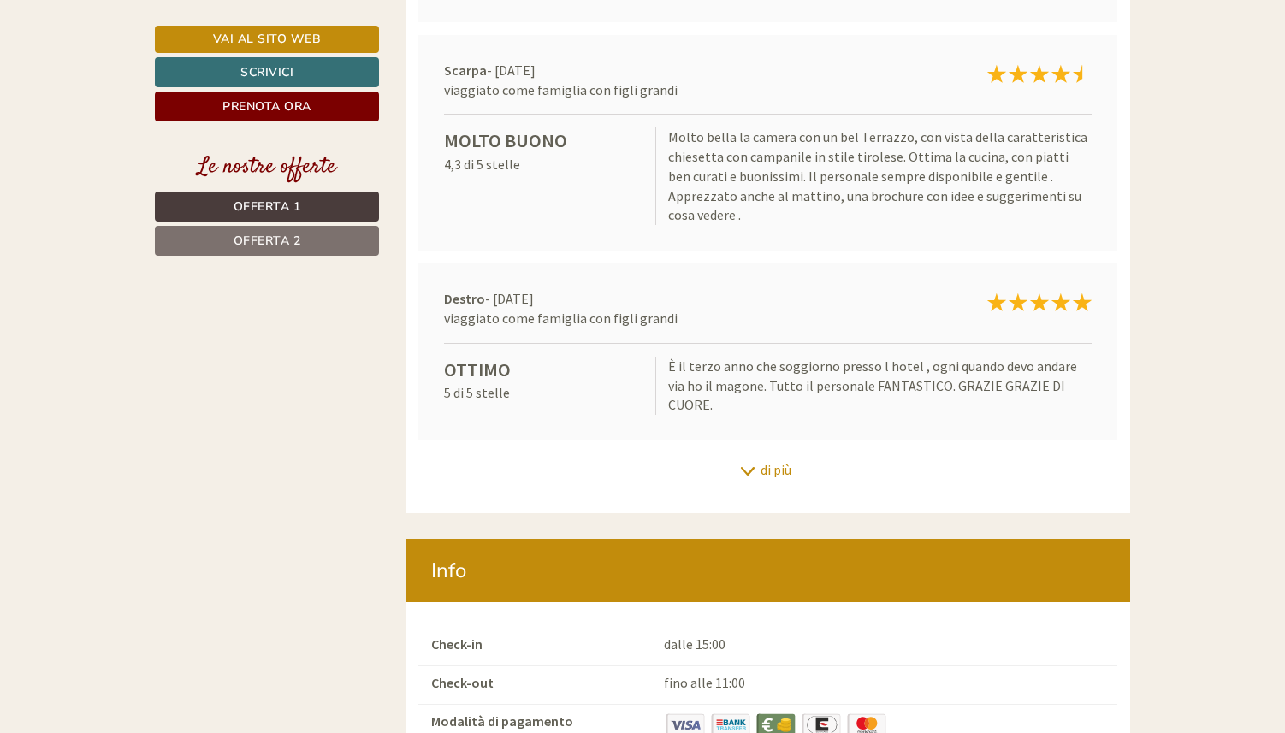
click at [748, 454] on div "di più" at bounding box center [769, 470] width 726 height 33
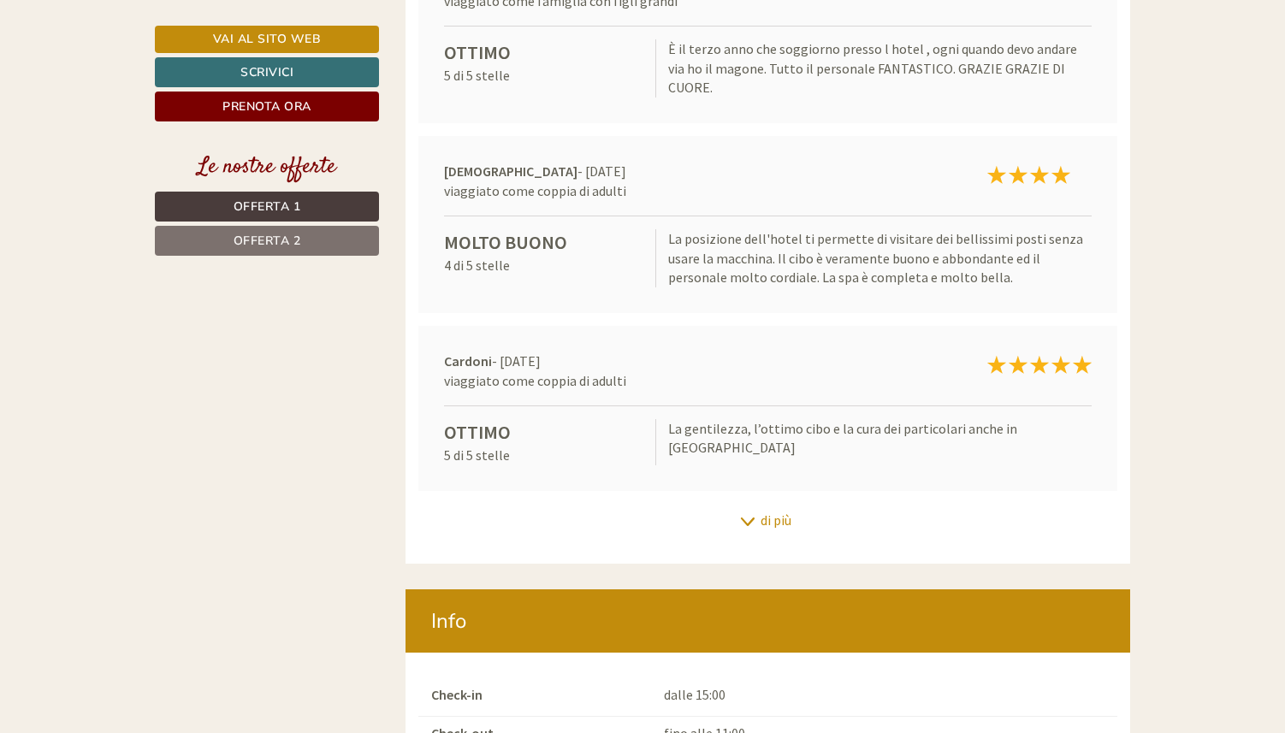
scroll to position [12576, 0]
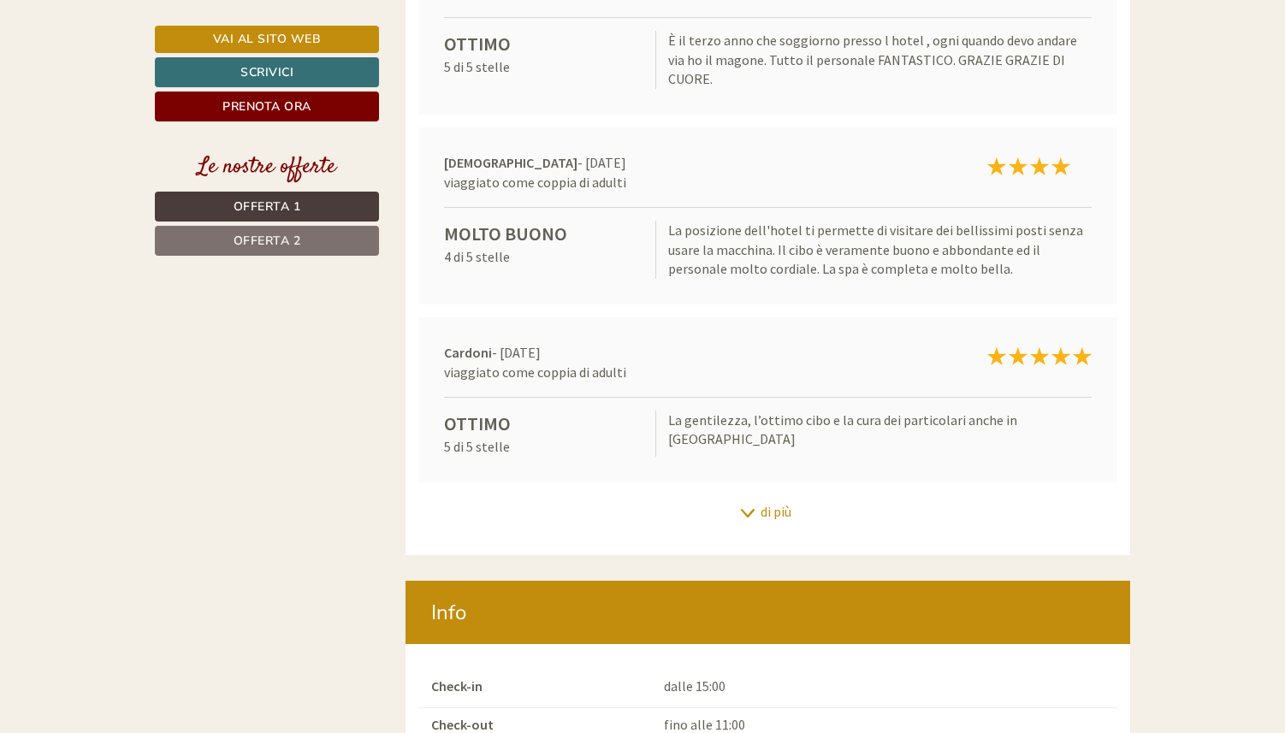
click at [763, 496] on div "di più" at bounding box center [769, 512] width 726 height 33
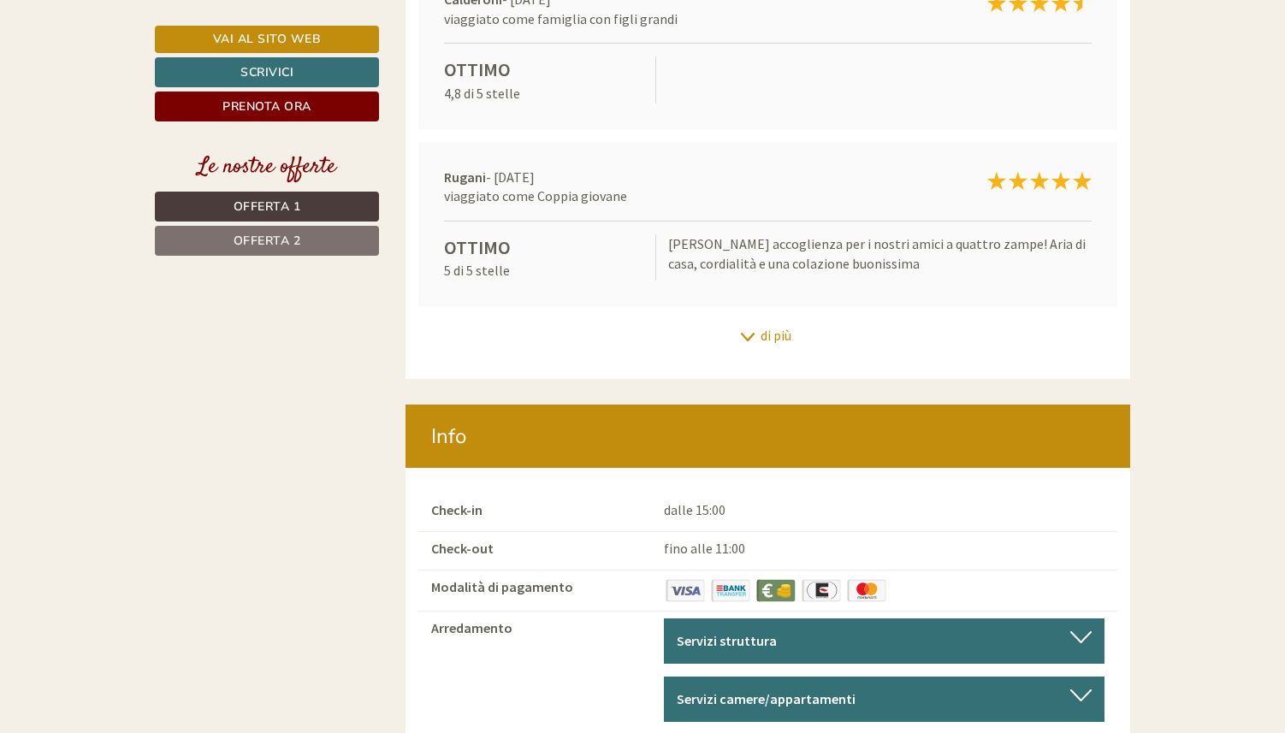
scroll to position [13216, 0]
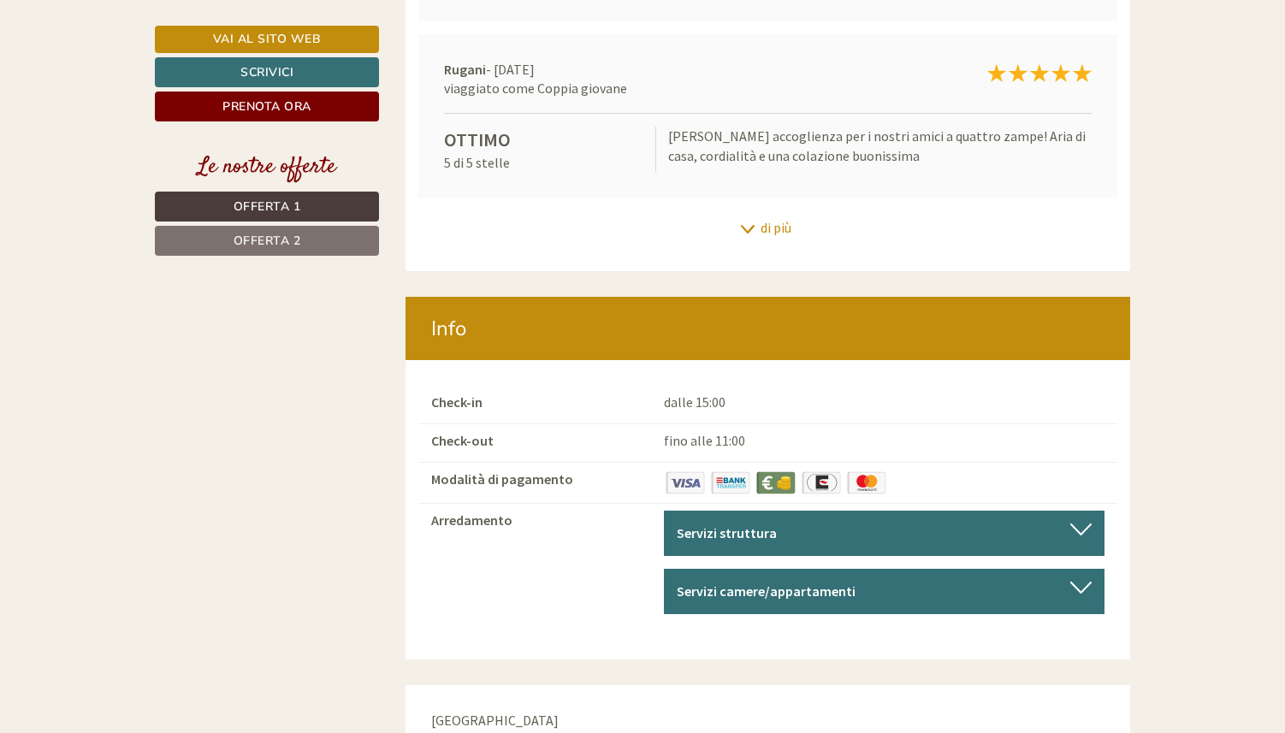
click at [771, 211] on div "di più" at bounding box center [769, 227] width 726 height 33
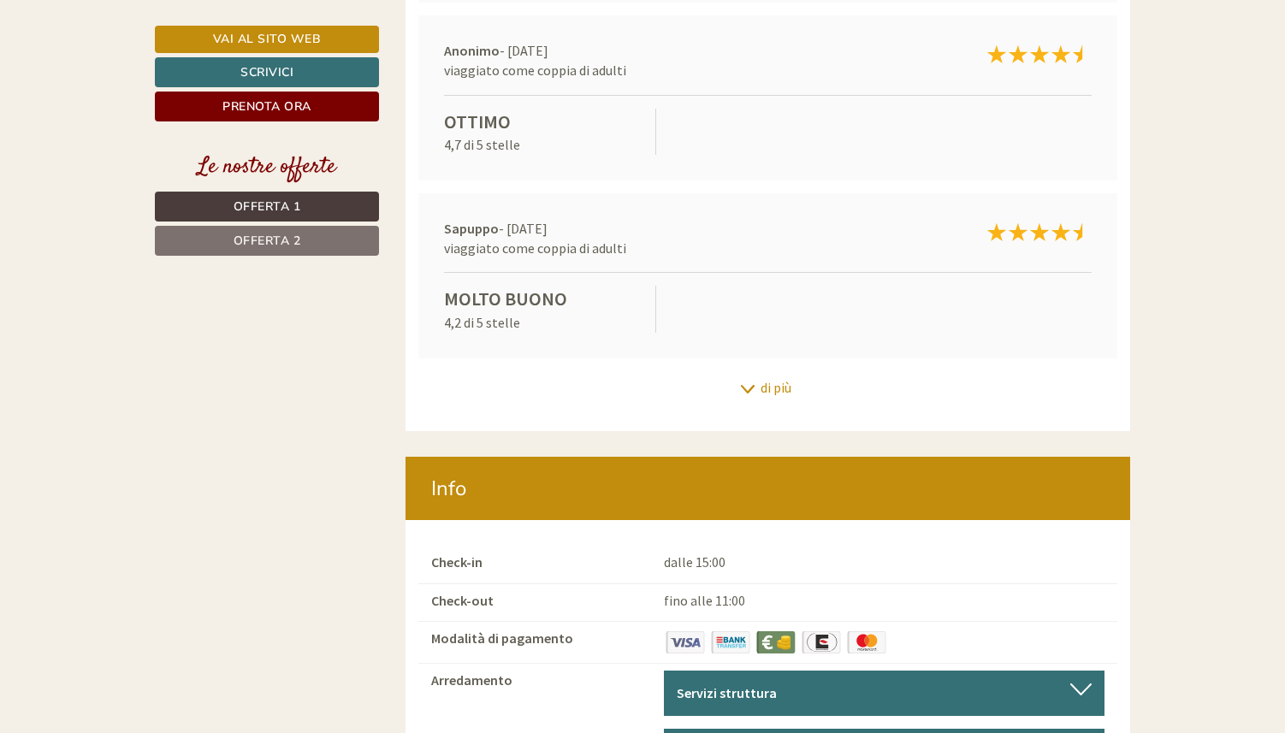
scroll to position [13449, 0]
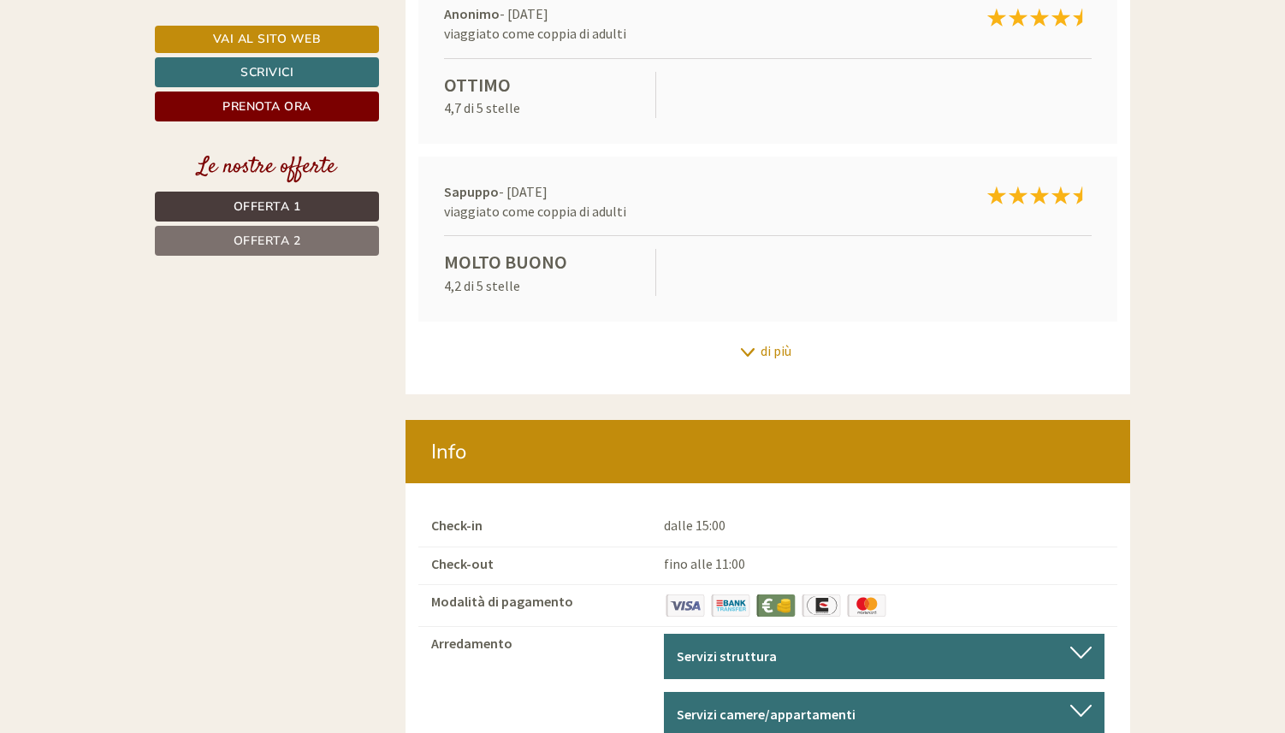
click at [778, 420] on div "Info" at bounding box center [769, 451] width 726 height 63
click at [780, 420] on div "Info" at bounding box center [769, 451] width 726 height 63
click at [769, 335] on div "di più" at bounding box center [769, 351] width 726 height 33
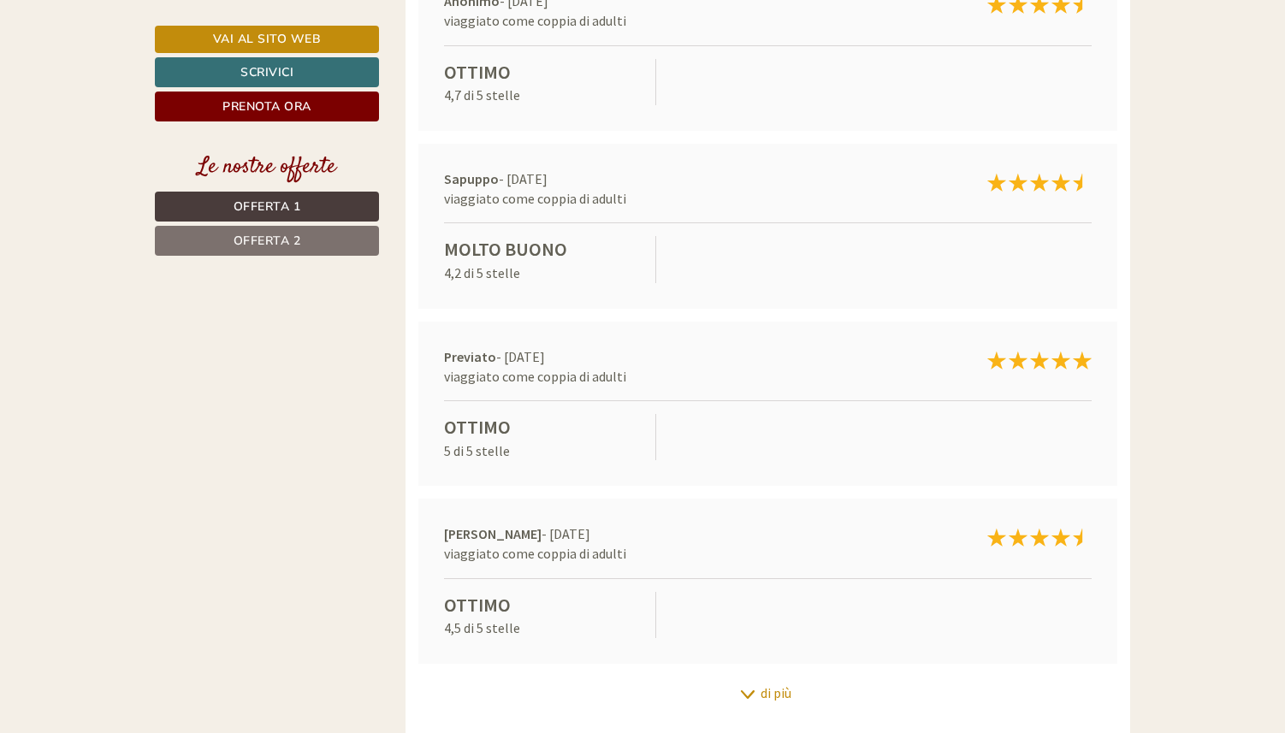
scroll to position [13463, 0]
click at [772, 675] on div "di più" at bounding box center [769, 691] width 726 height 33
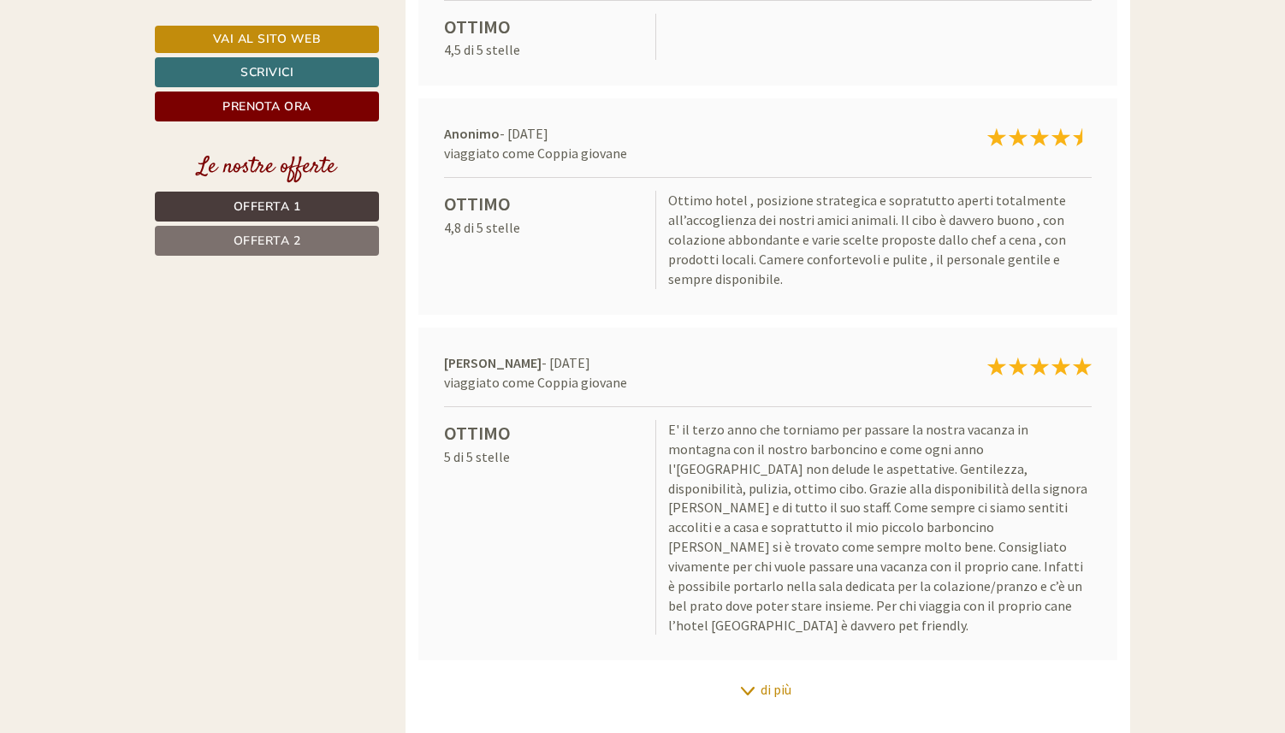
scroll to position [14042, 0]
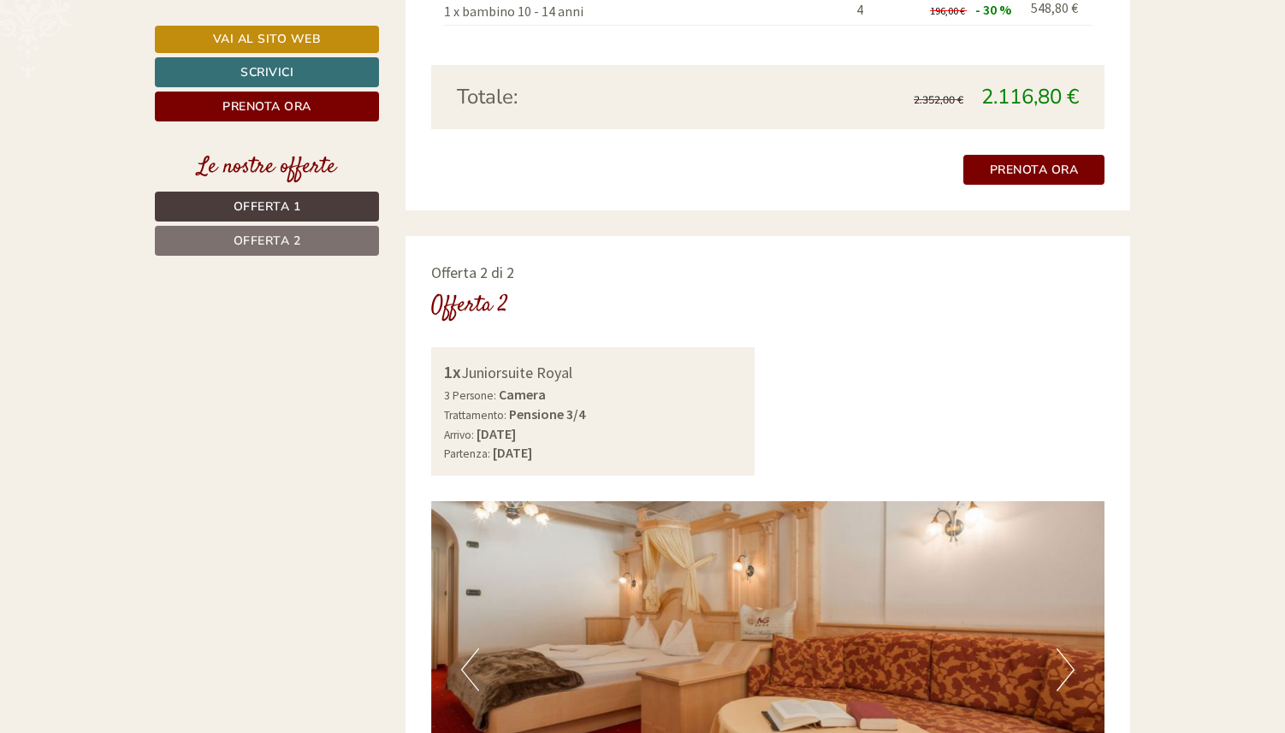
scroll to position [2102, 0]
